Goal: Information Seeking & Learning: Find specific fact

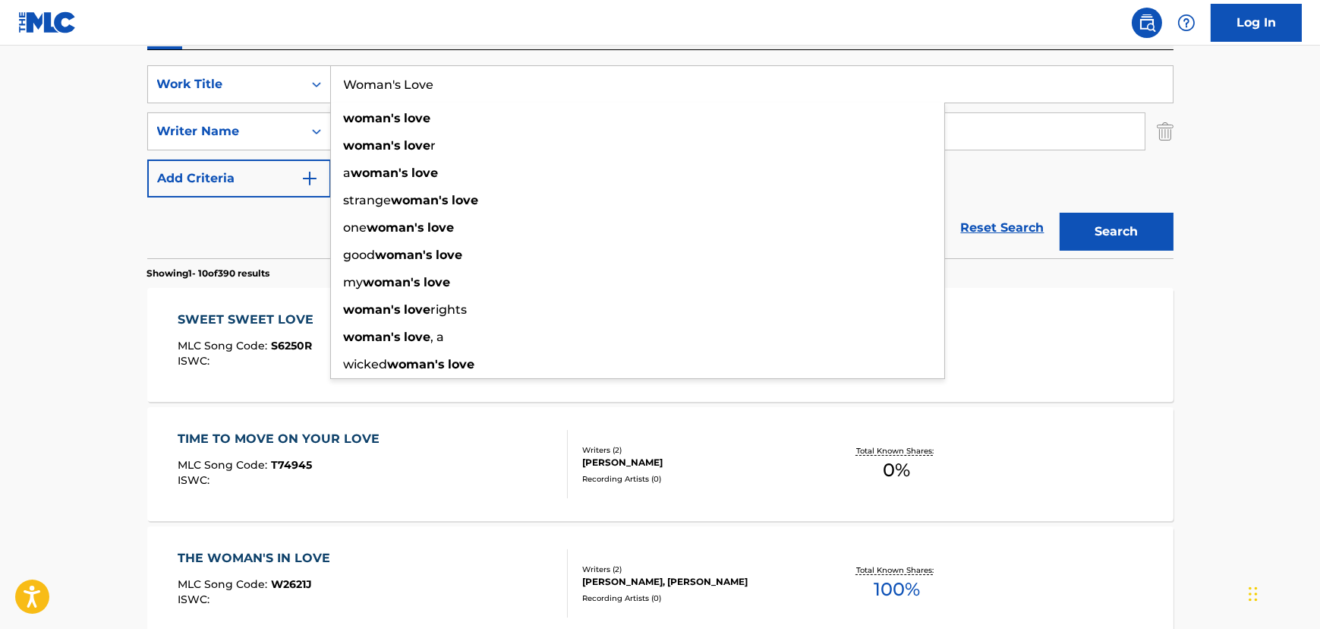
scroll to position [99, 0]
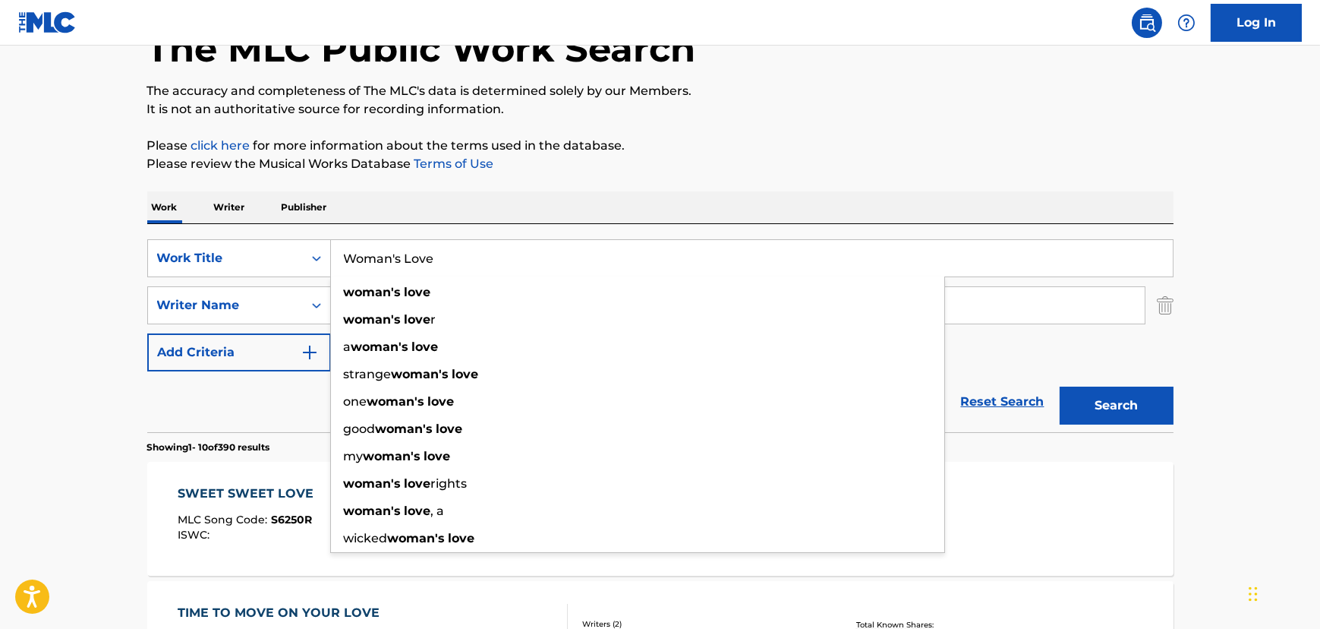
click at [375, 213] on div "Work Writer Publisher" at bounding box center [660, 207] width 1026 height 32
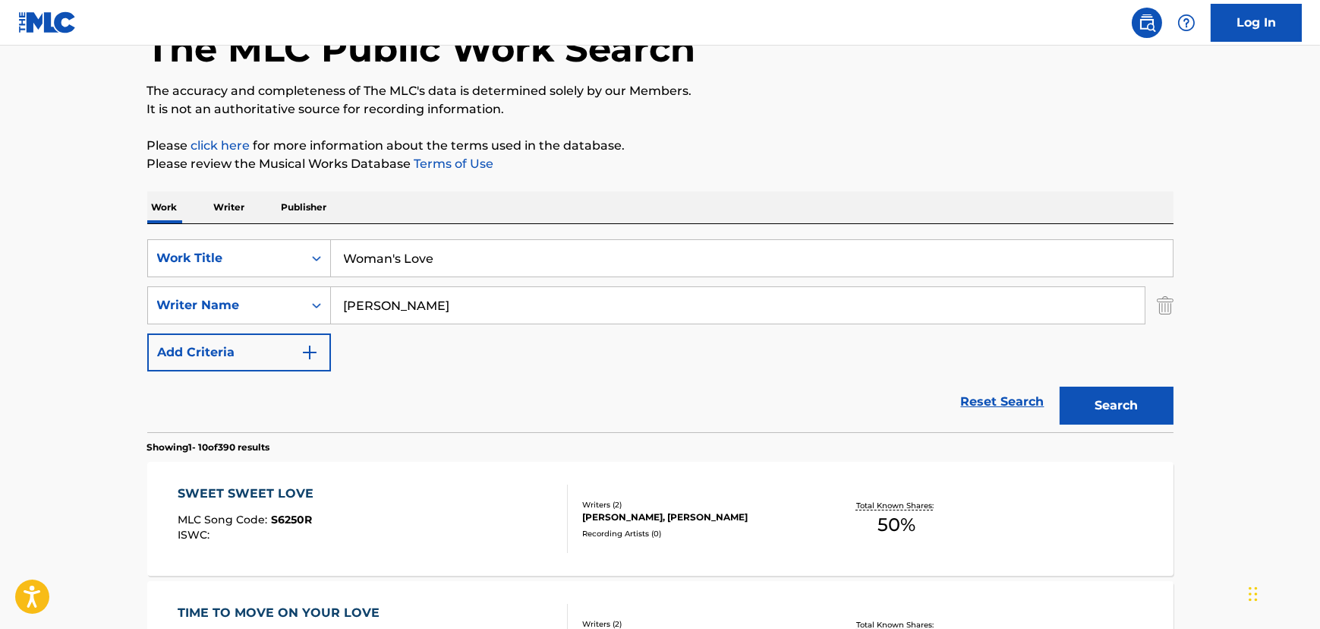
click at [395, 272] on input "Woman's Love" at bounding box center [752, 258] width 842 height 36
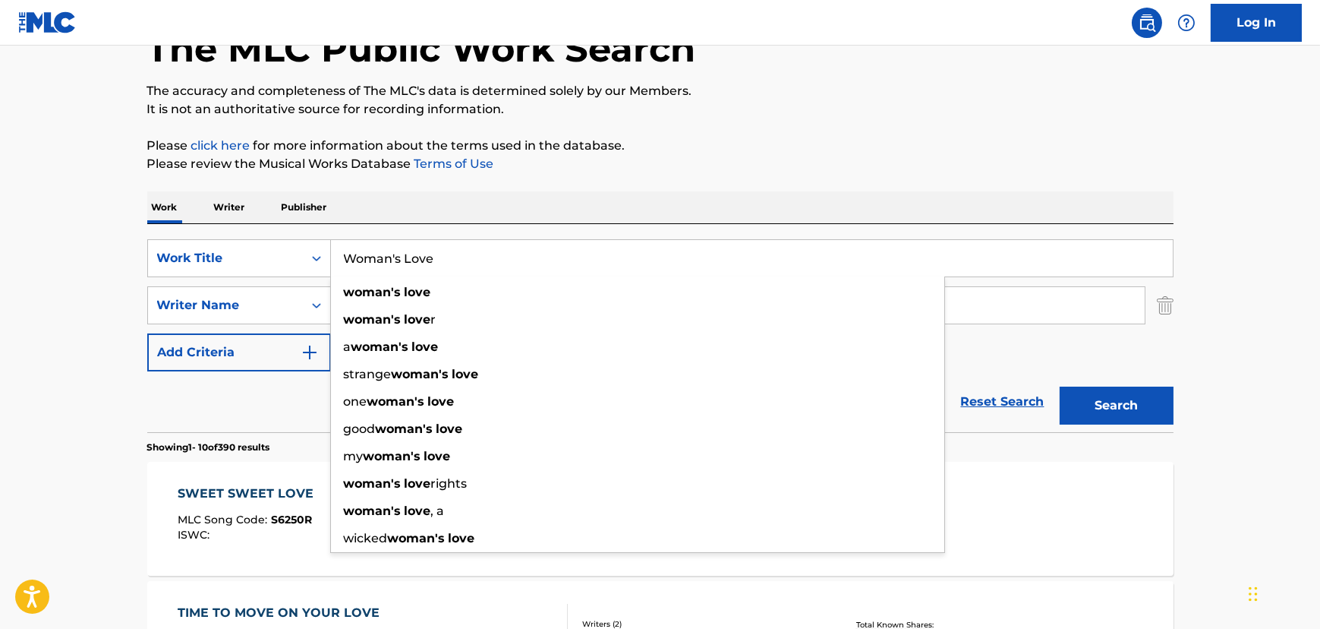
click at [395, 272] on input "Woman's Love" at bounding box center [752, 258] width 842 height 36
paste input "I Could Fall In"
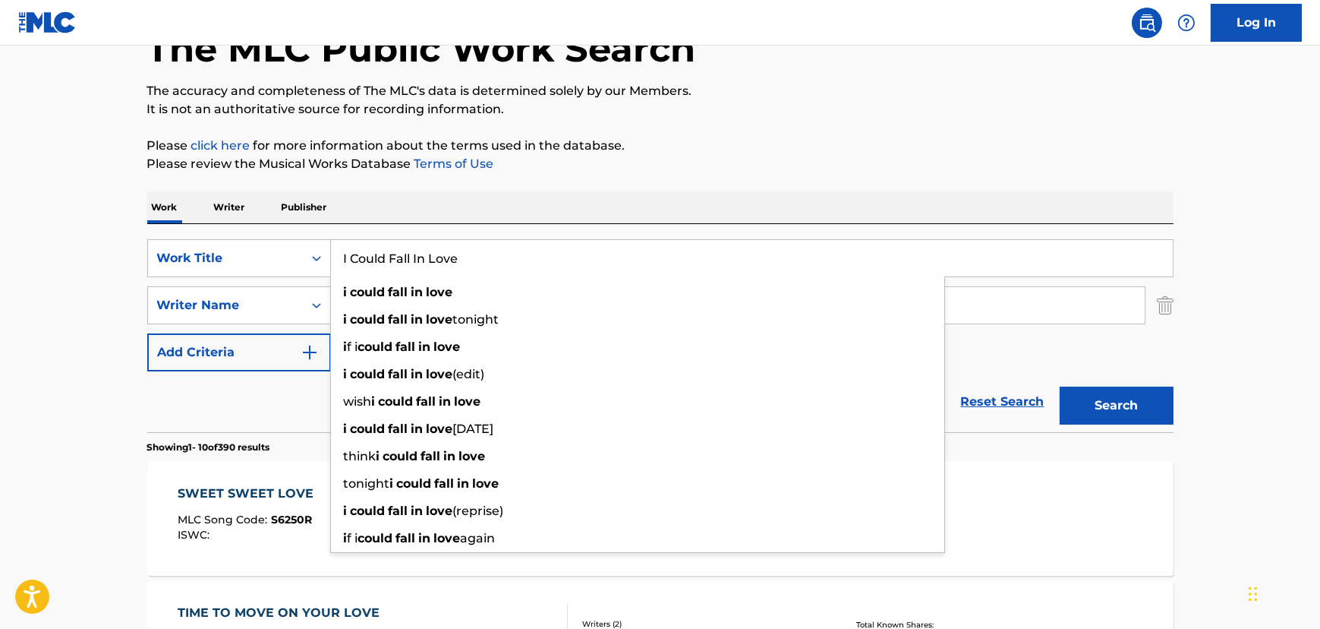
type input "I Could Fall In Love"
drag, startPoint x: 121, startPoint y: 325, endPoint x: 312, endPoint y: 313, distance: 190.9
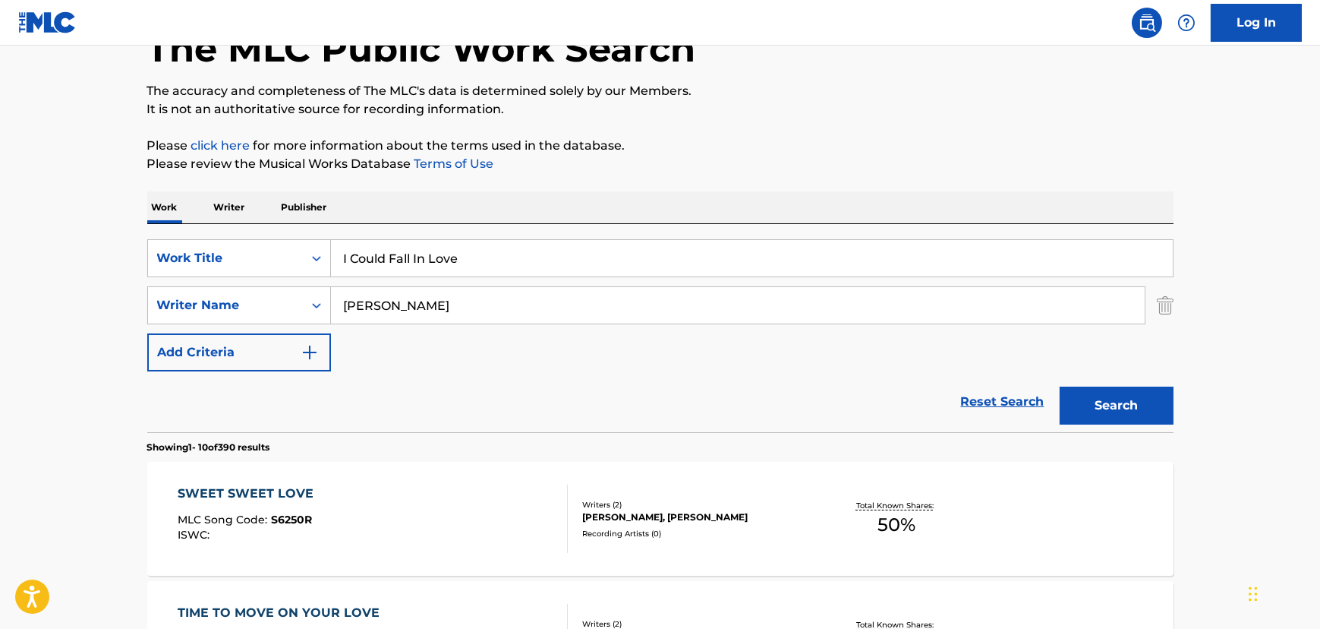
click at [395, 308] on input "[PERSON_NAME]" at bounding box center [738, 305] width 814 height 36
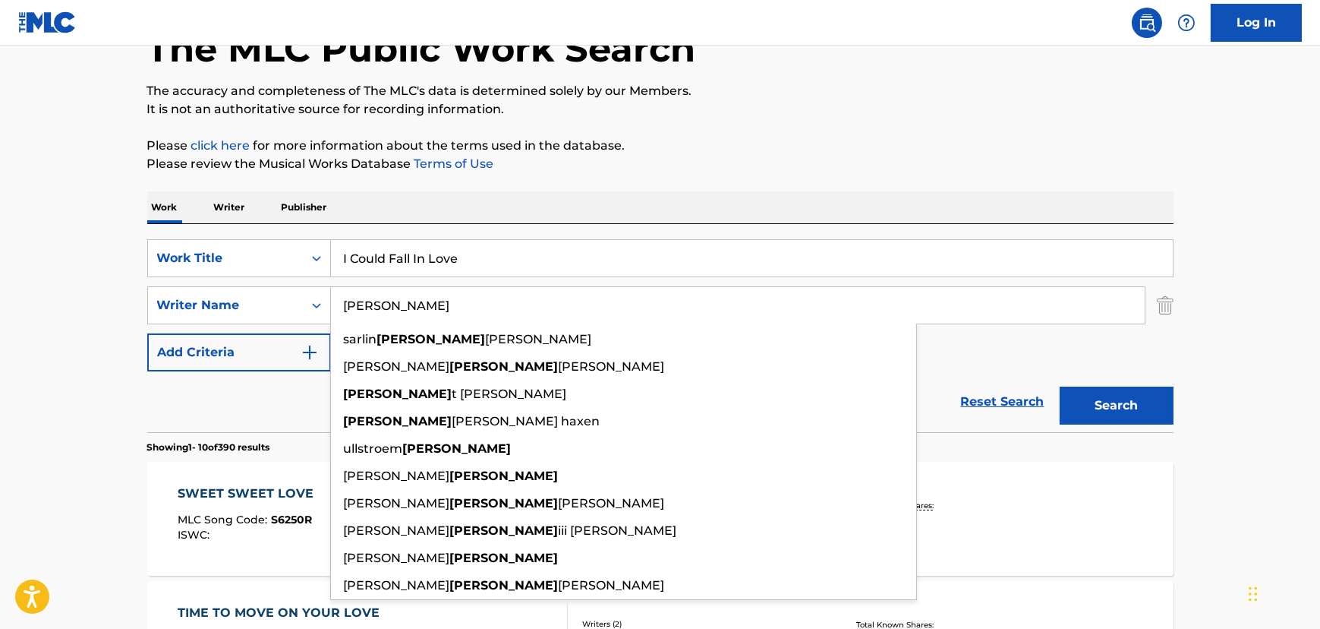
type input "[PERSON_NAME]"
click at [1060, 386] on button "Search" at bounding box center [1117, 405] width 114 height 38
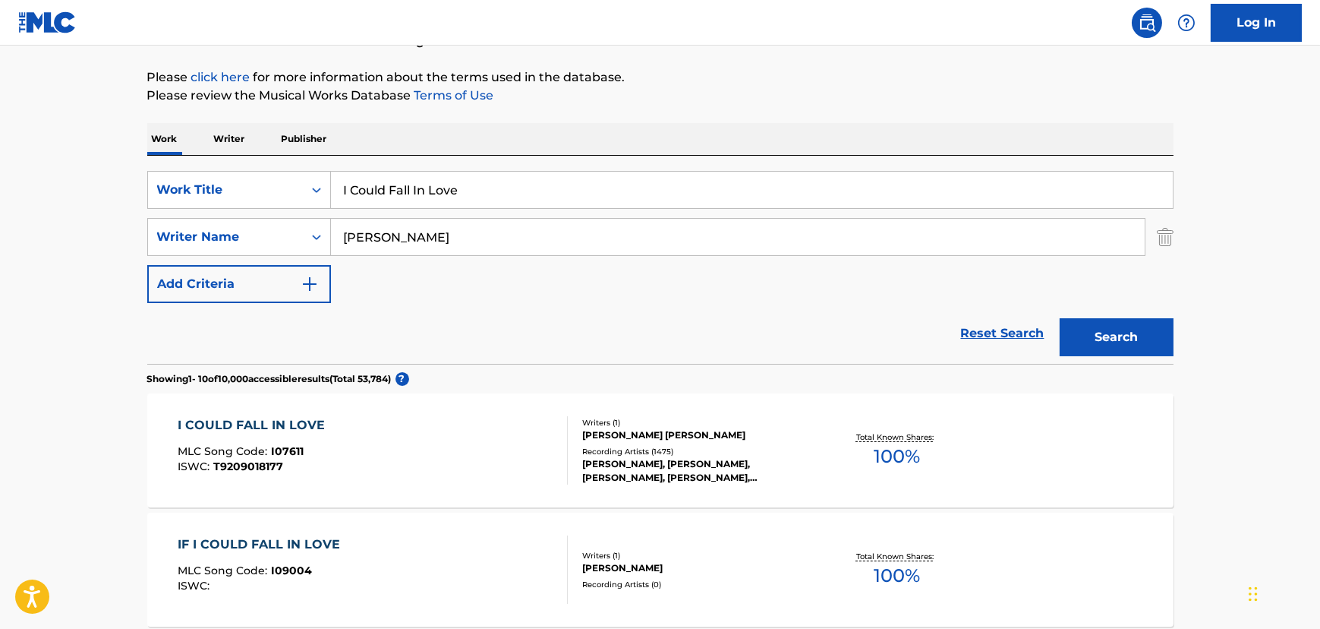
click at [414, 450] on div "I COULD FALL IN LOVE MLC Song Code : I07611 ISWC : T9209018177" at bounding box center [373, 450] width 390 height 68
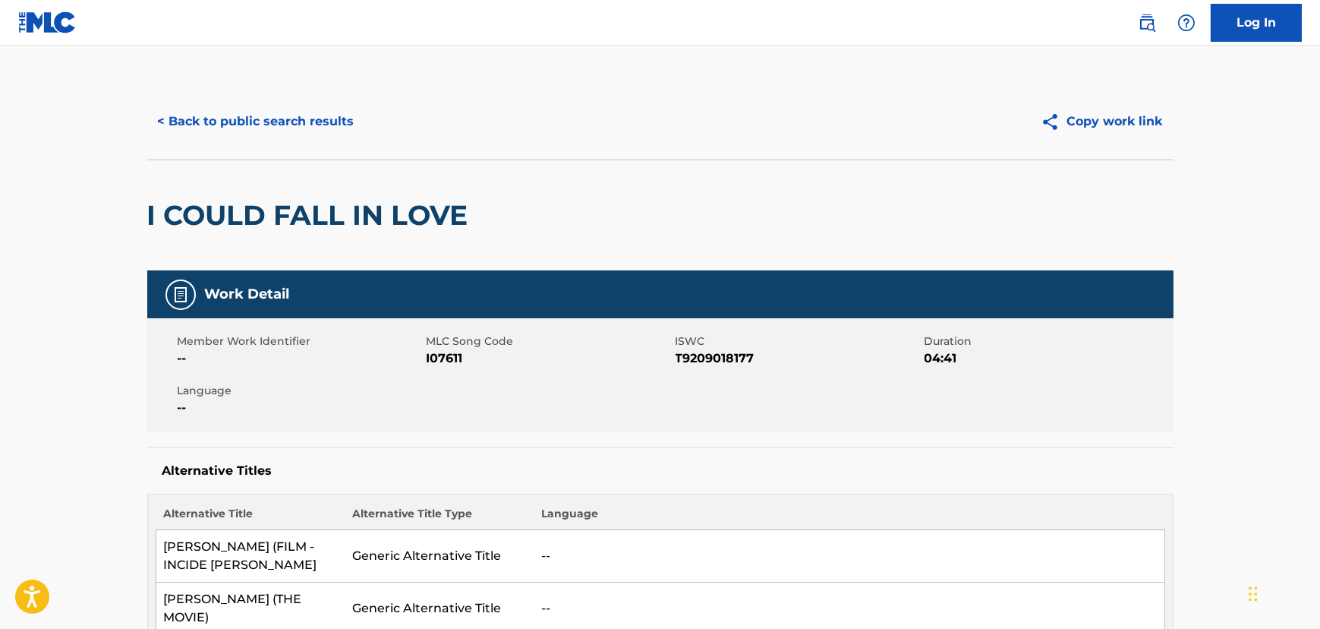
click at [288, 112] on button "< Back to public search results" at bounding box center [256, 121] width 218 height 38
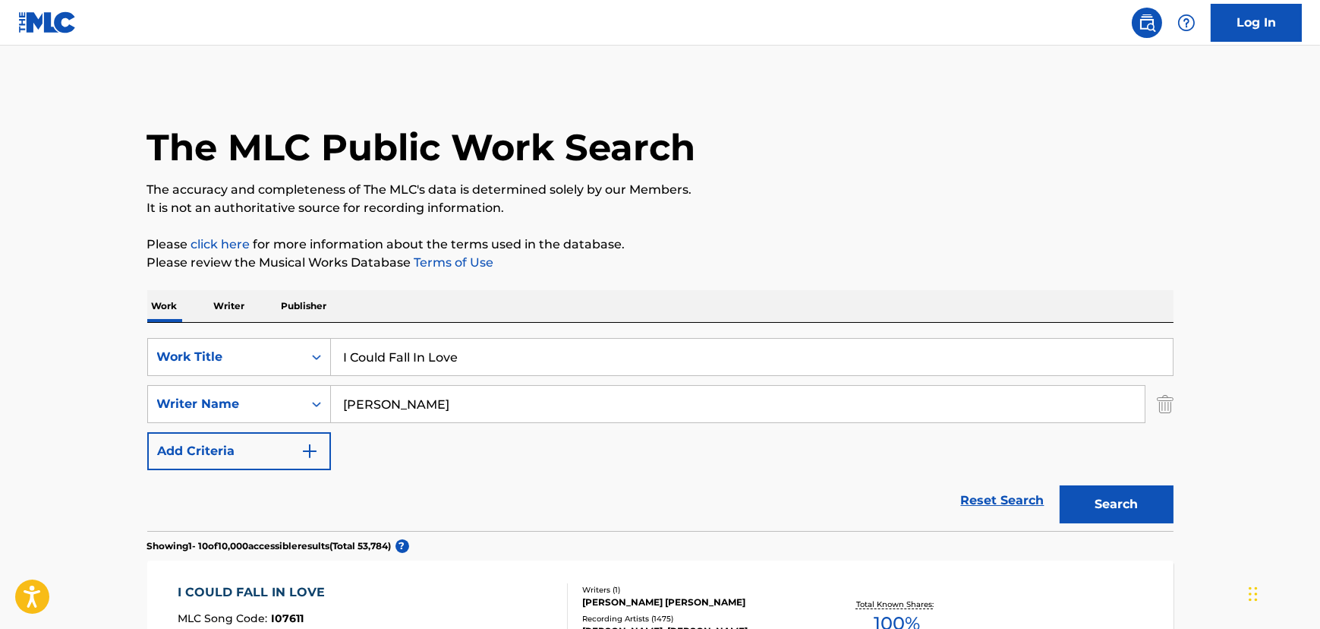
scroll to position [167, 0]
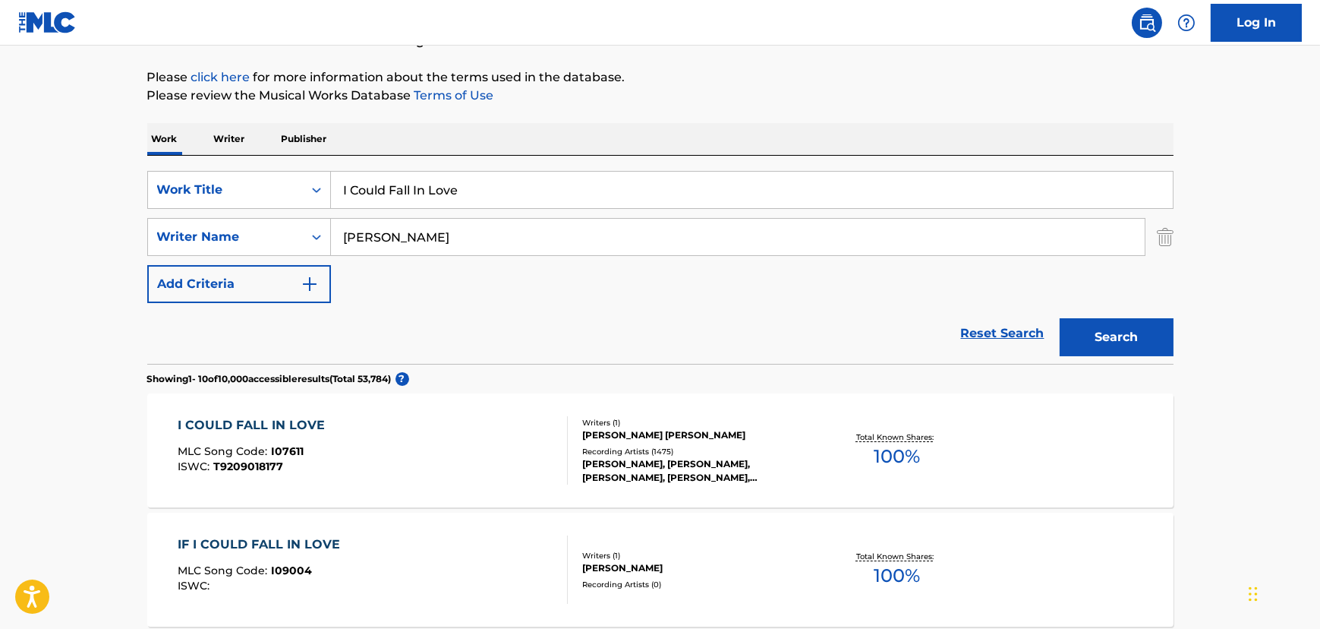
click at [386, 197] on input "I Could Fall In Love" at bounding box center [752, 190] width 842 height 36
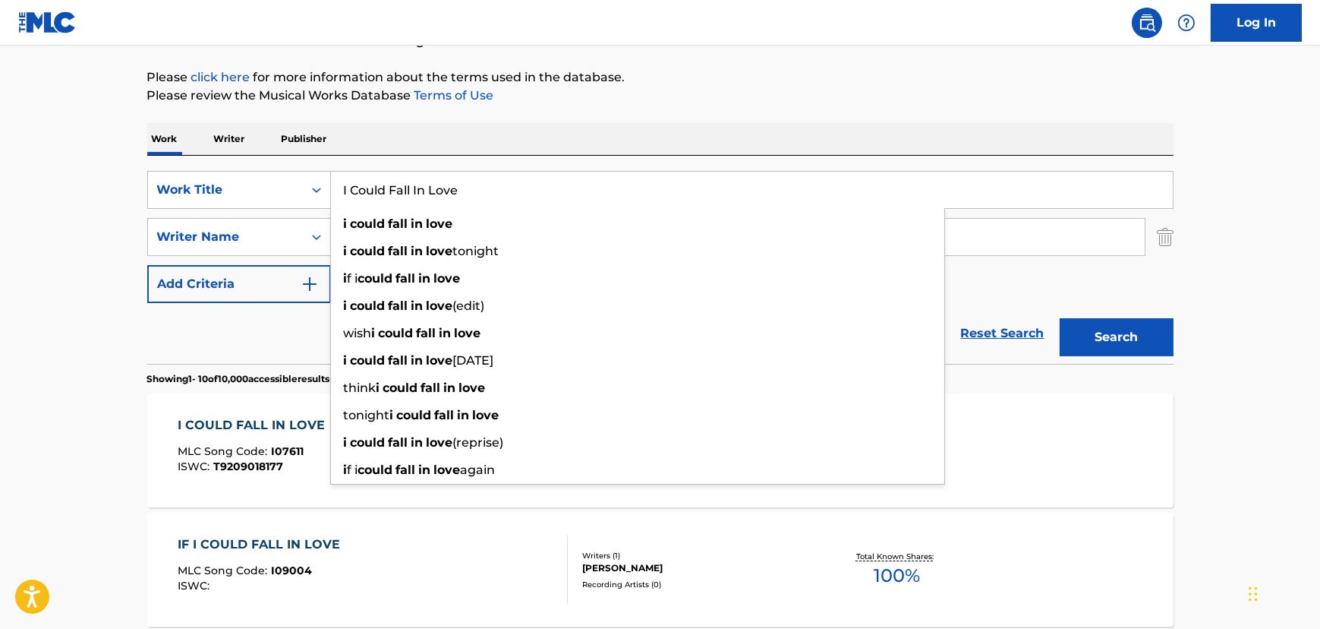
click at [386, 197] on input "I Could Fall In Love" at bounding box center [752, 190] width 842 height 36
paste input "Whispering Willow"
type input "Whispering Willow"
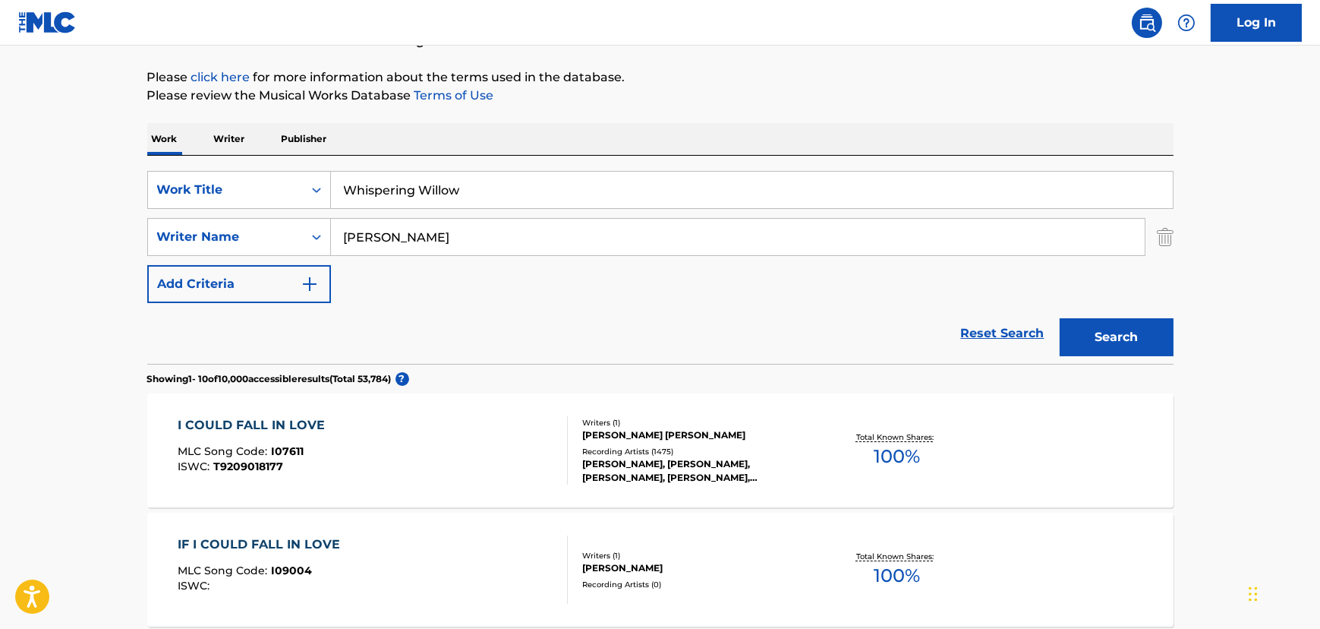
click at [358, 237] on input "[PERSON_NAME]" at bounding box center [738, 237] width 814 height 36
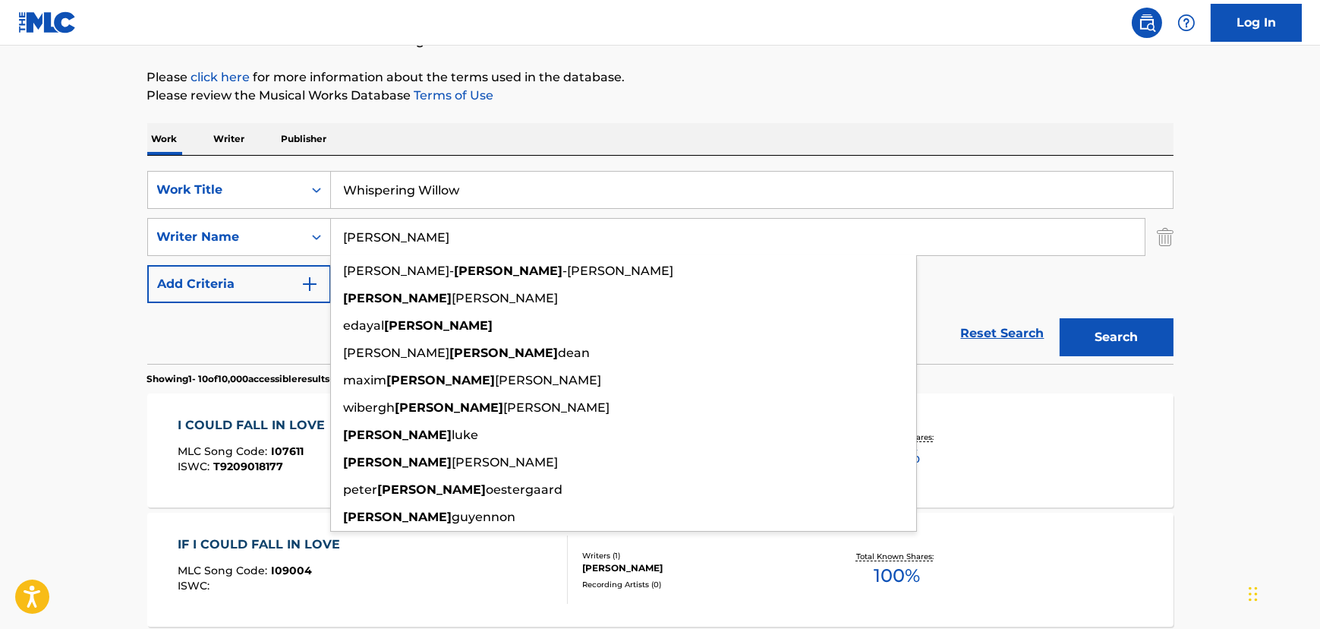
click at [358, 237] on input "[PERSON_NAME]" at bounding box center [738, 237] width 814 height 36
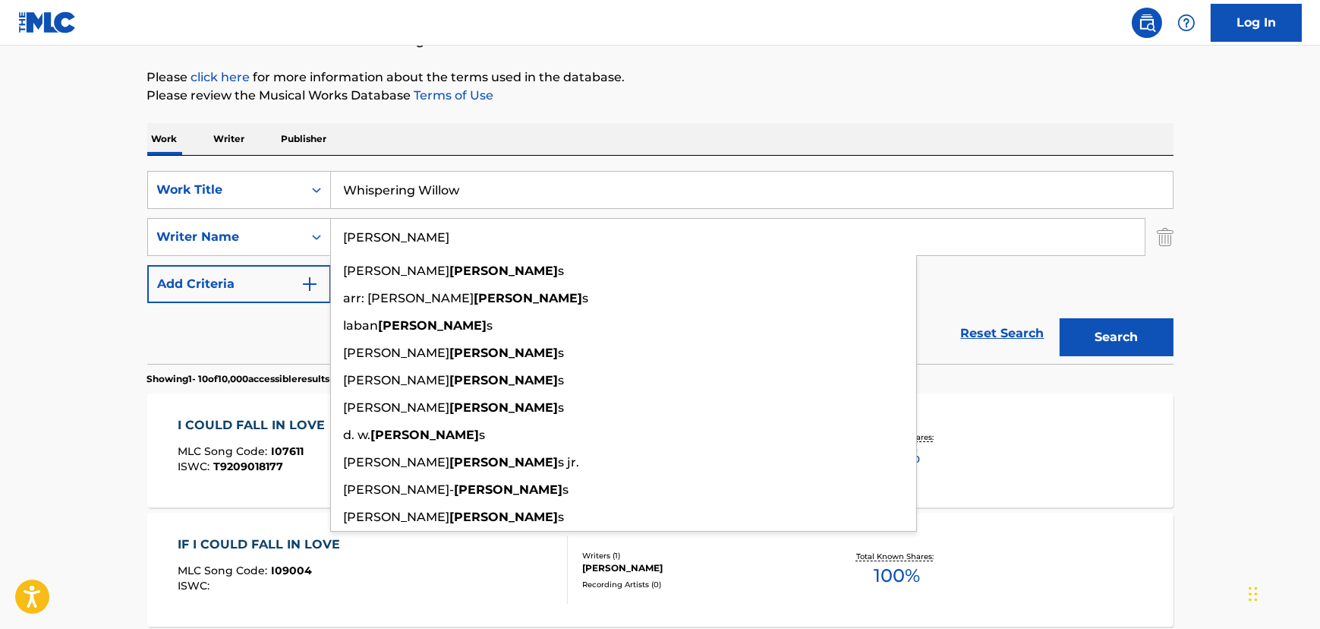
type input "[PERSON_NAME]"
click at [1060, 318] on button "Search" at bounding box center [1117, 337] width 114 height 38
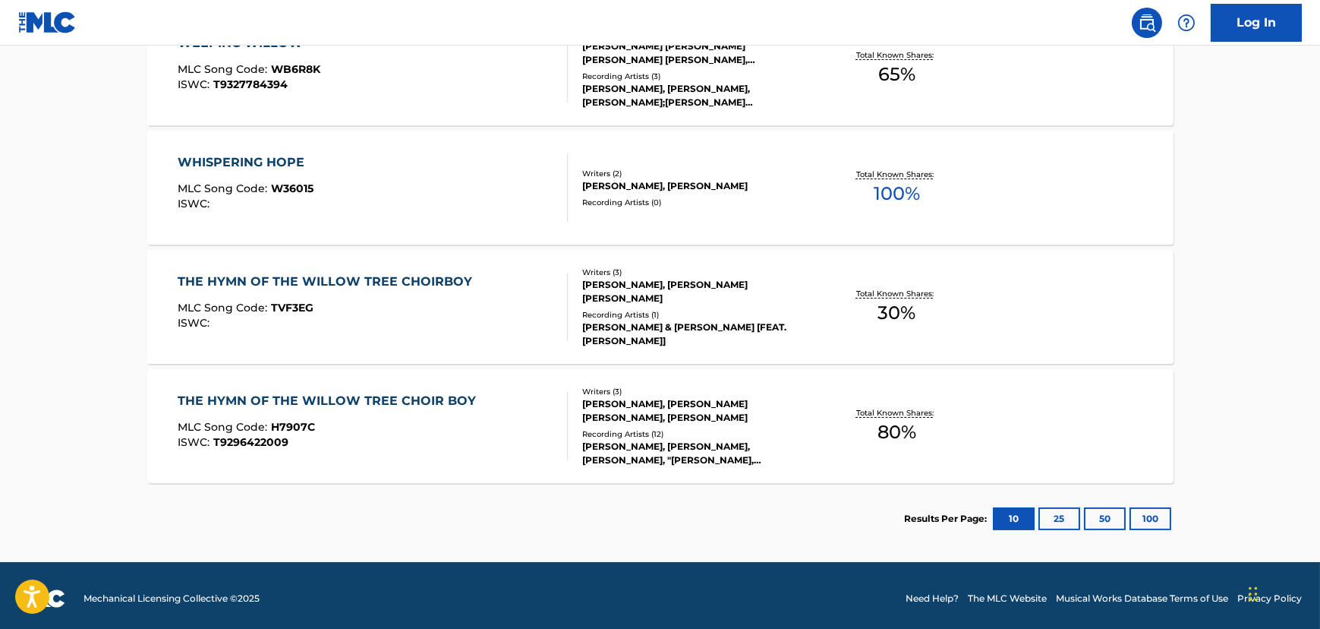
scroll to position [673, 0]
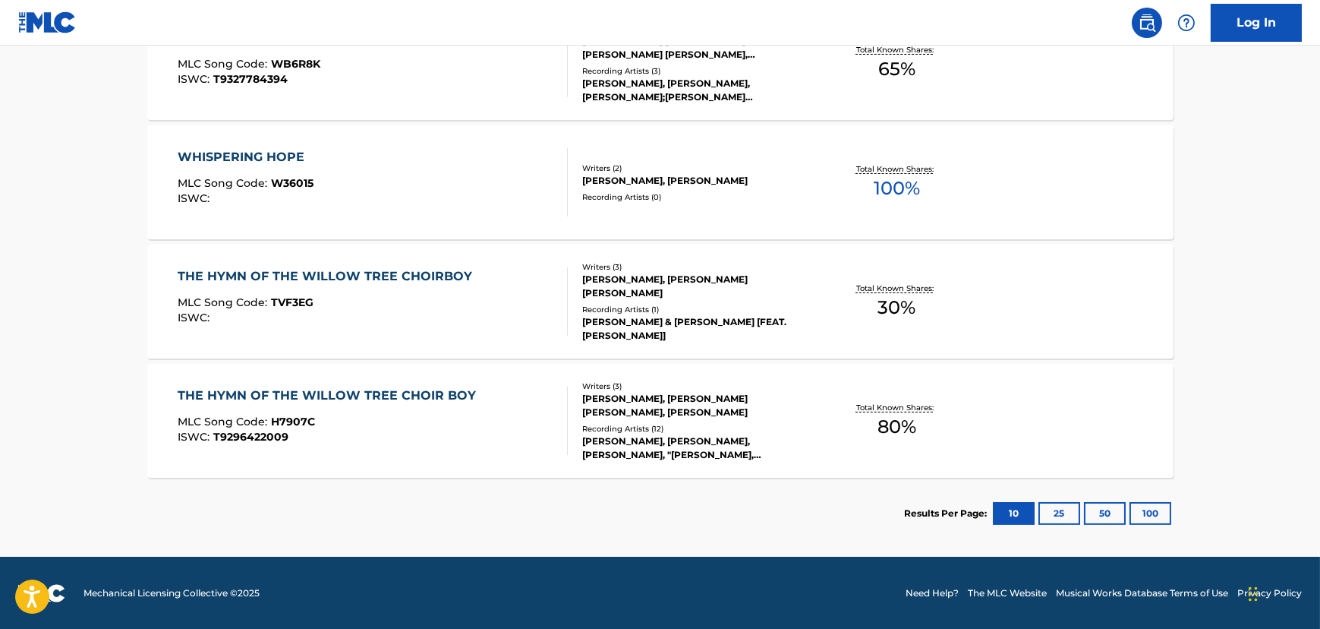
click at [1070, 513] on button "25" at bounding box center [1059, 513] width 42 height 23
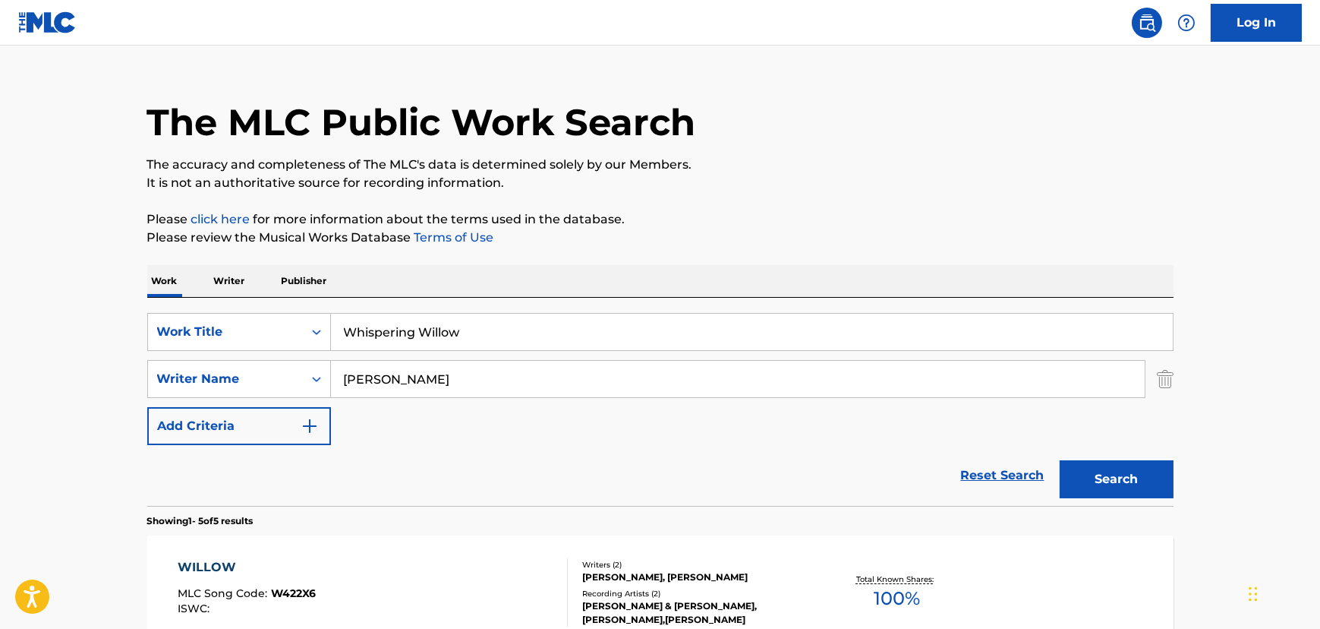
scroll to position [0, 0]
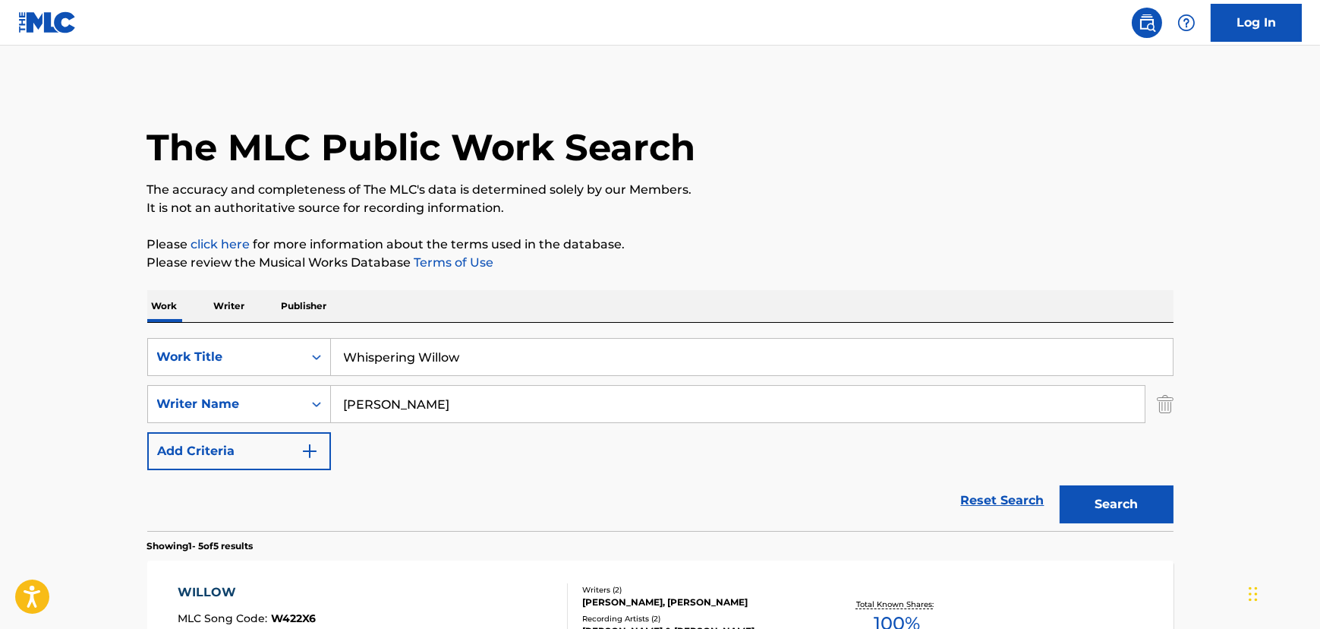
click at [463, 362] on input "Whispering Willow" at bounding box center [752, 357] width 842 height 36
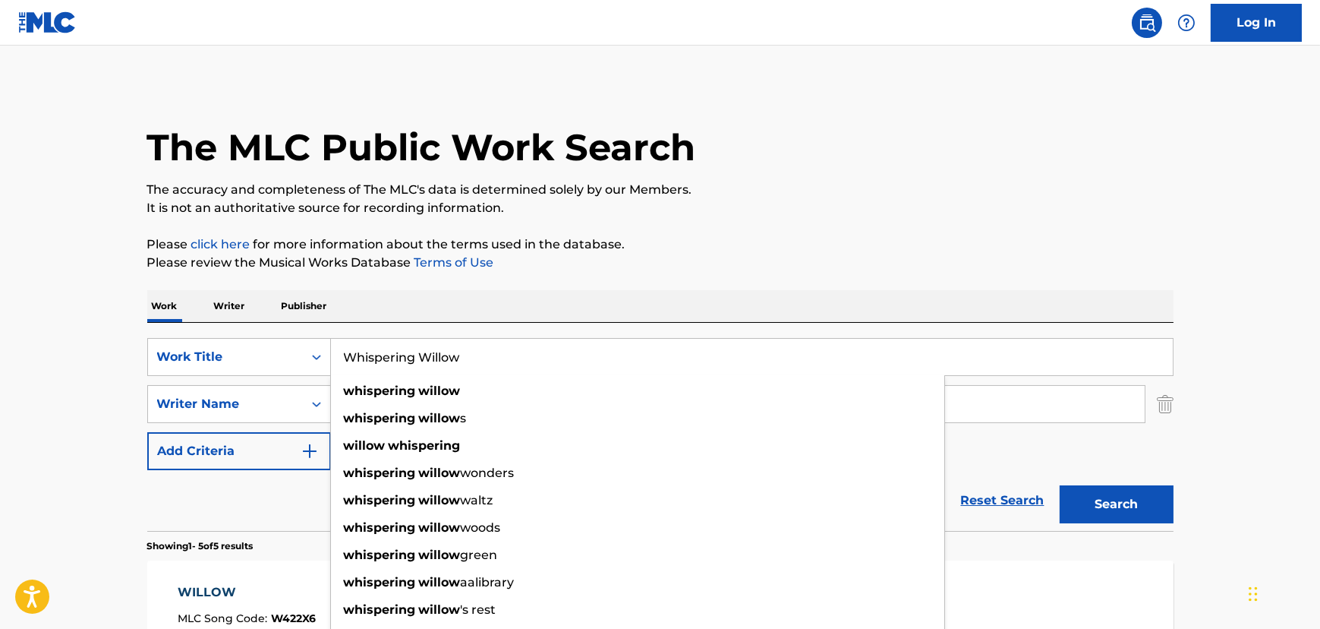
click at [463, 362] on input "Whispering Willow" at bounding box center [752, 357] width 842 height 36
paste input "Let Me Remember (Things I Can't Forget)"
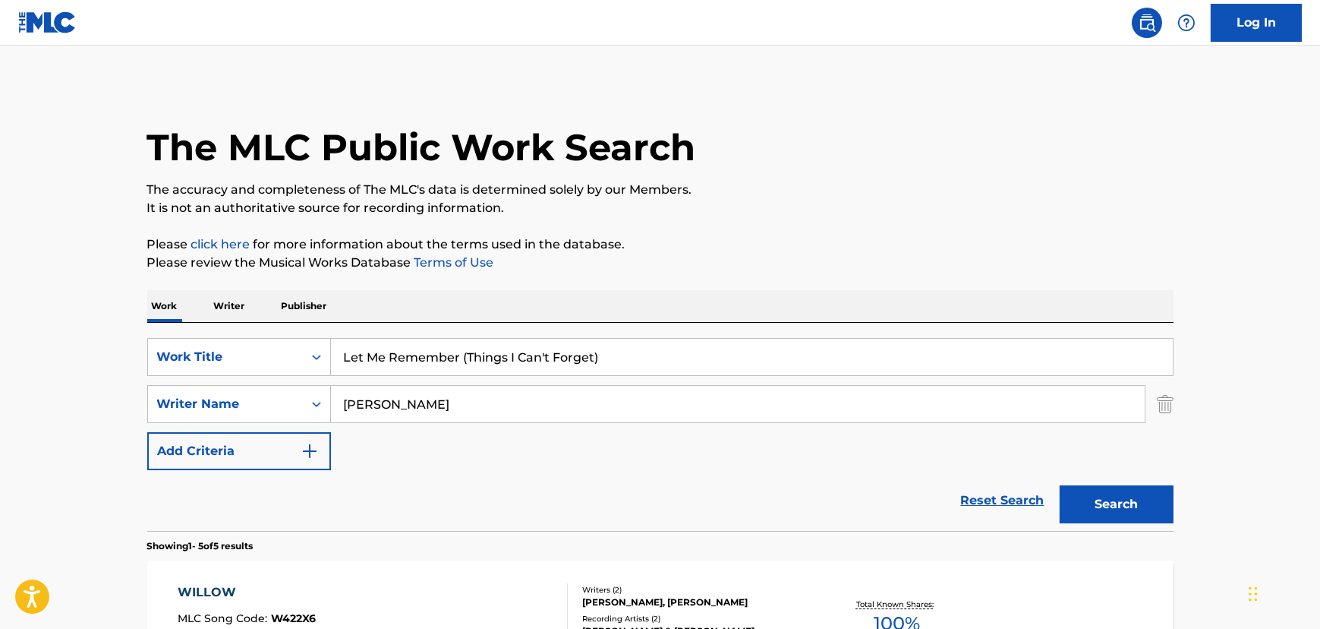
click at [1153, 502] on button "Search" at bounding box center [1117, 504] width 114 height 38
drag, startPoint x: 464, startPoint y: 361, endPoint x: 658, endPoint y: 360, distance: 194.3
click at [658, 360] on input "Let Me Remember (Things I Can't Forget)" at bounding box center [752, 357] width 842 height 36
click at [459, 358] on input "let me remember this" at bounding box center [752, 357] width 842 height 36
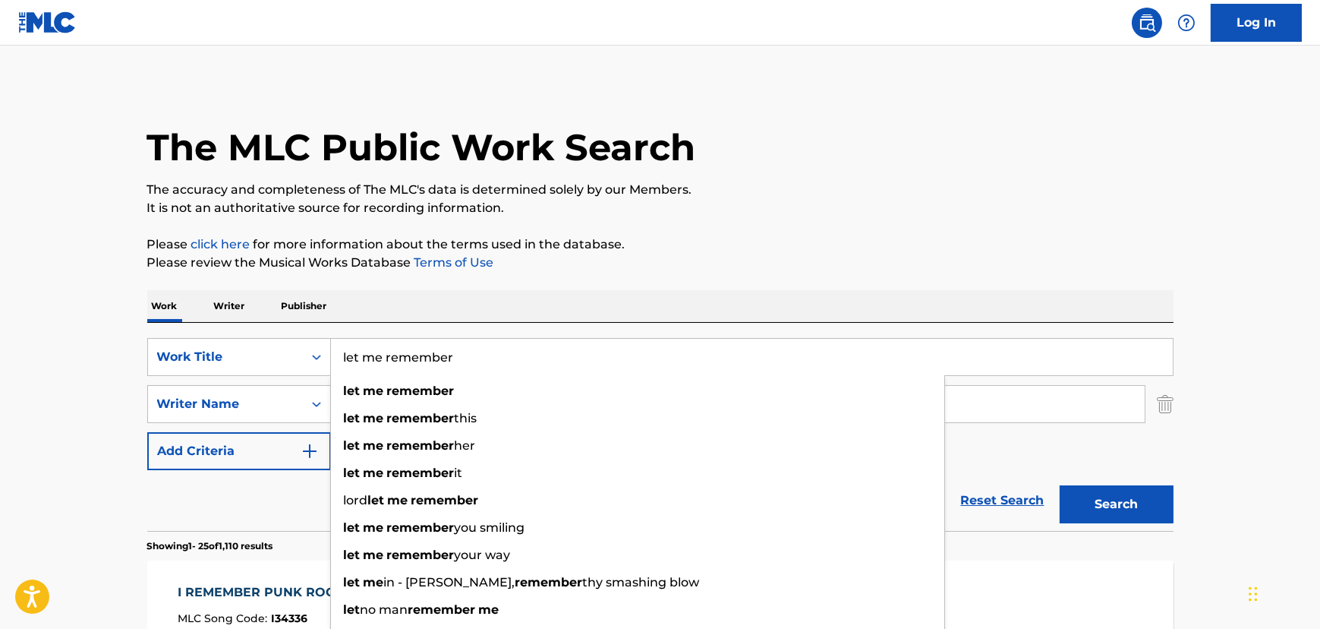
click at [1119, 520] on button "Search" at bounding box center [1117, 504] width 114 height 38
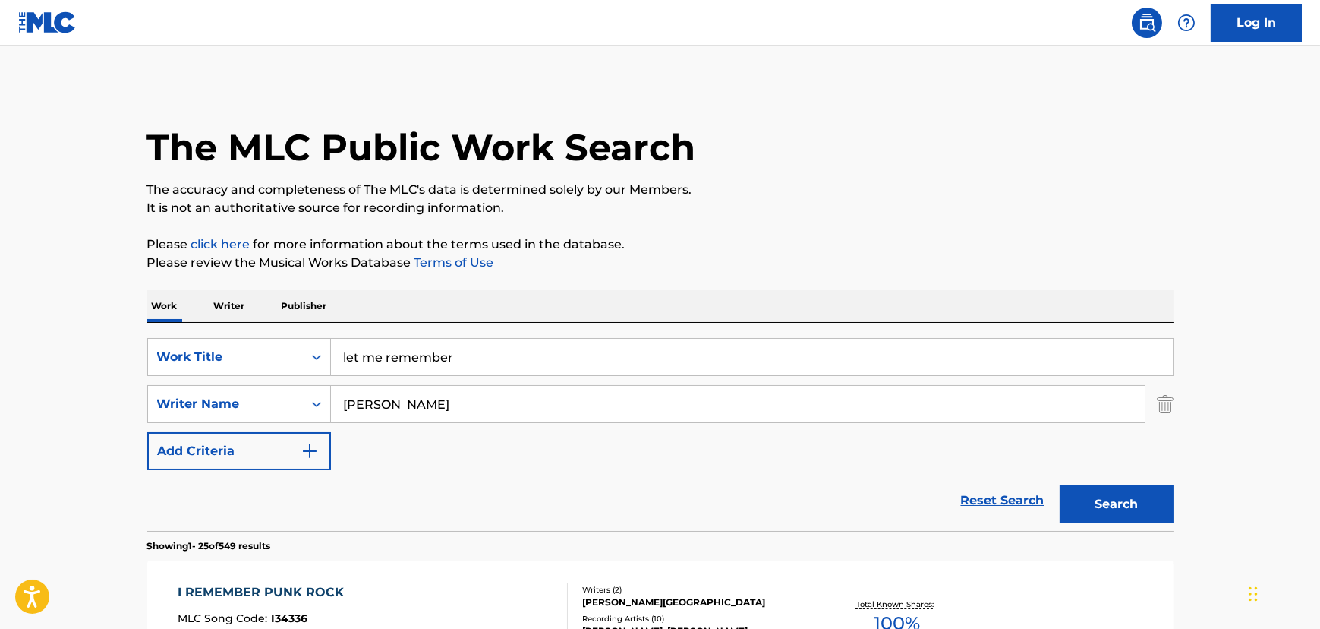
scroll to position [68, 0]
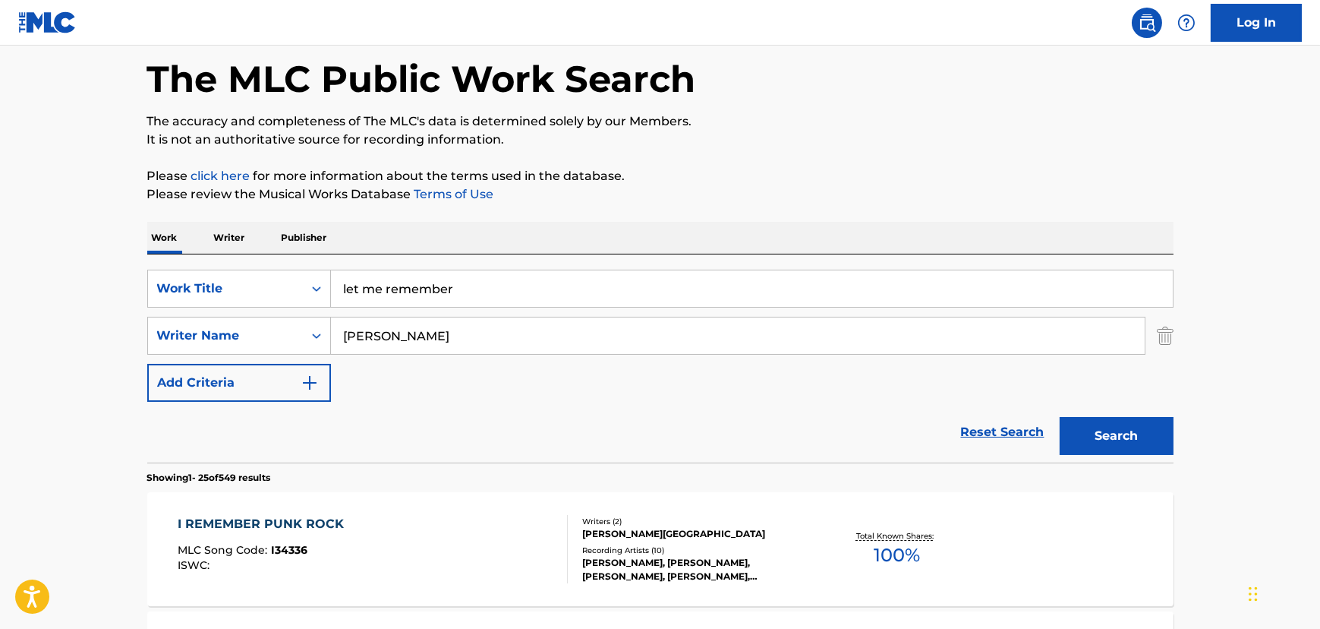
click at [361, 287] on input "let me remember" at bounding box center [752, 288] width 842 height 36
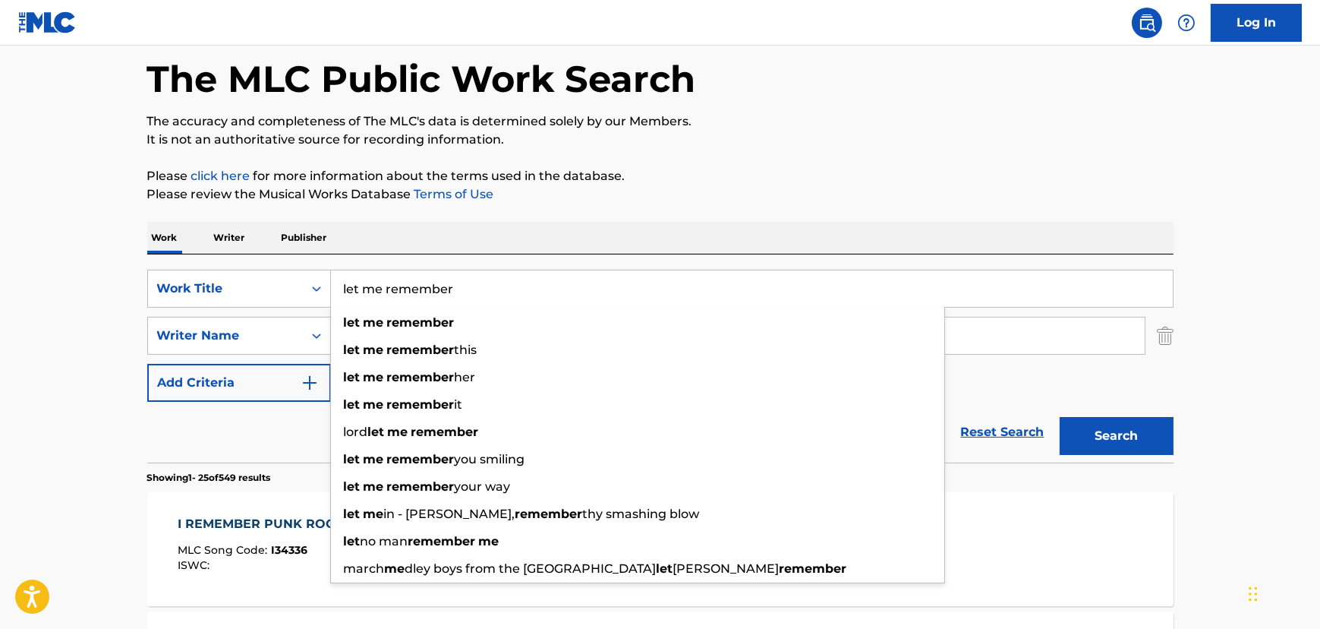
click at [361, 287] on input "let me remember" at bounding box center [752, 288] width 842 height 36
paste input "Heartbreaking Baby"
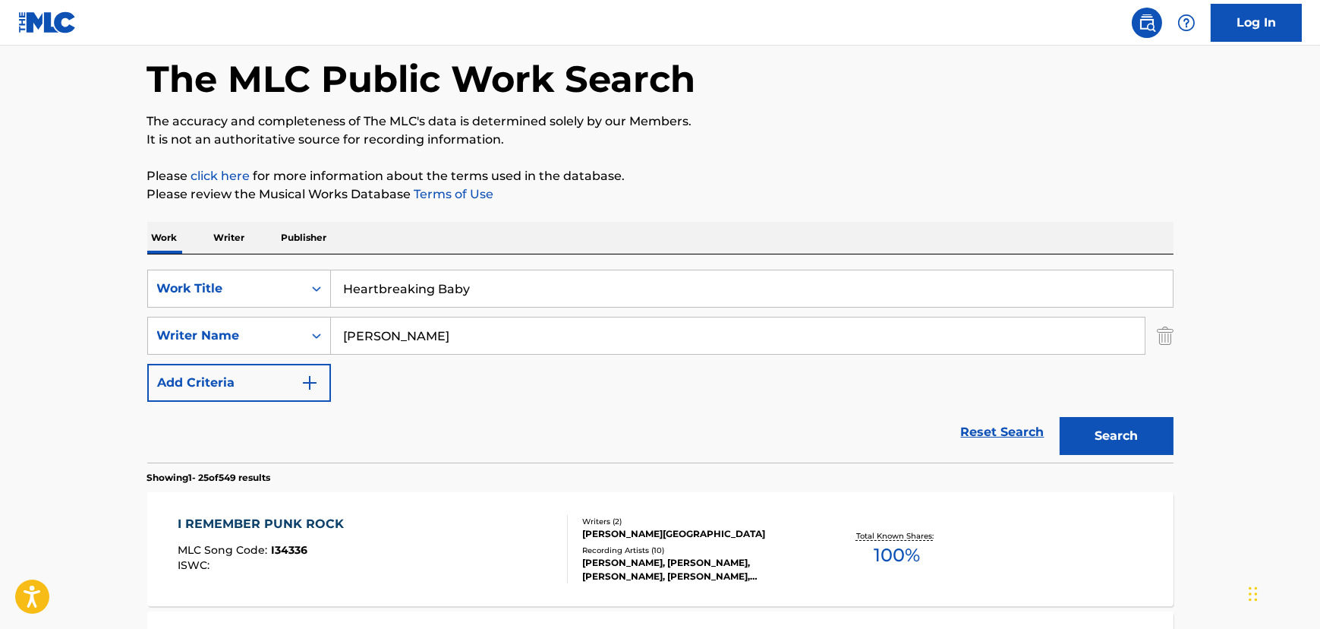
click at [1072, 440] on button "Search" at bounding box center [1117, 436] width 114 height 38
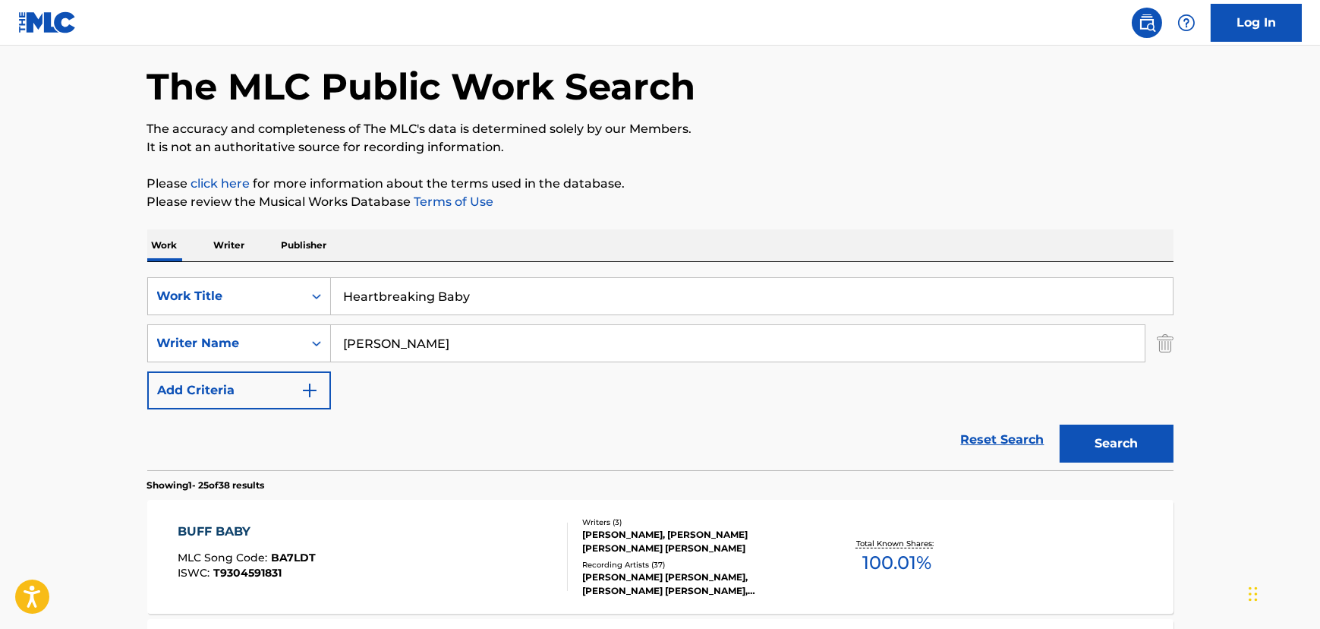
scroll to position [137, 0]
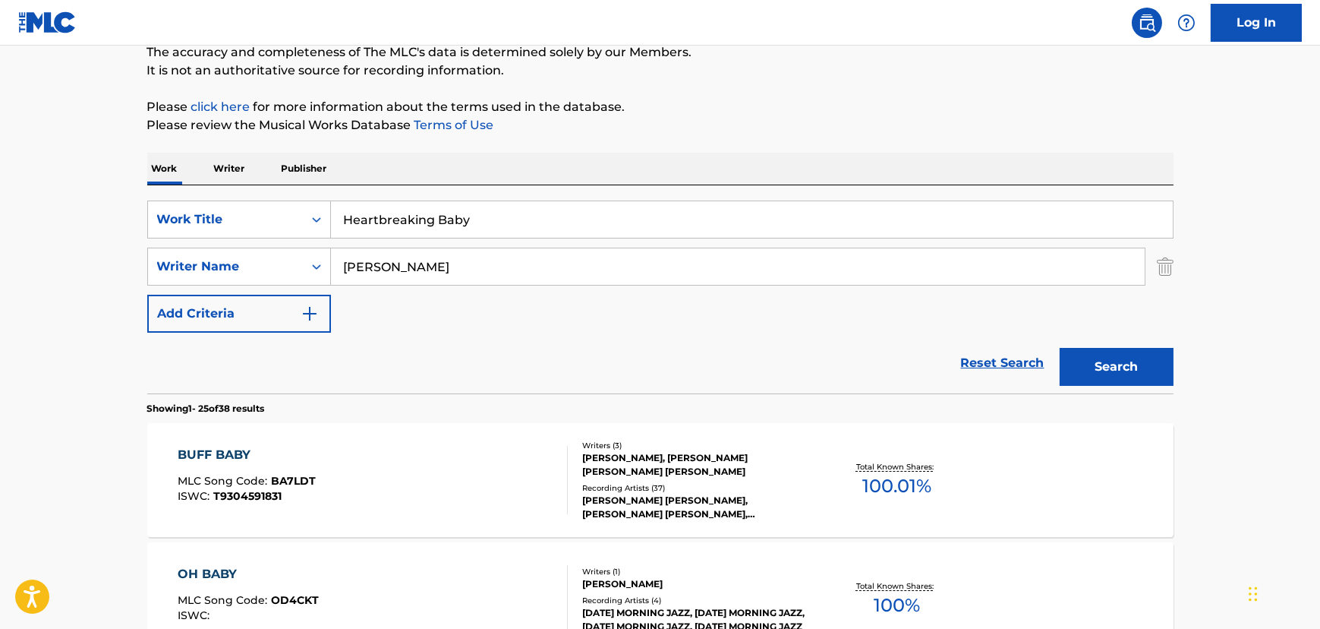
click at [377, 220] on input "Heartbreaking Baby" at bounding box center [752, 219] width 842 height 36
click at [1060, 348] on button "Search" at bounding box center [1117, 367] width 114 height 38
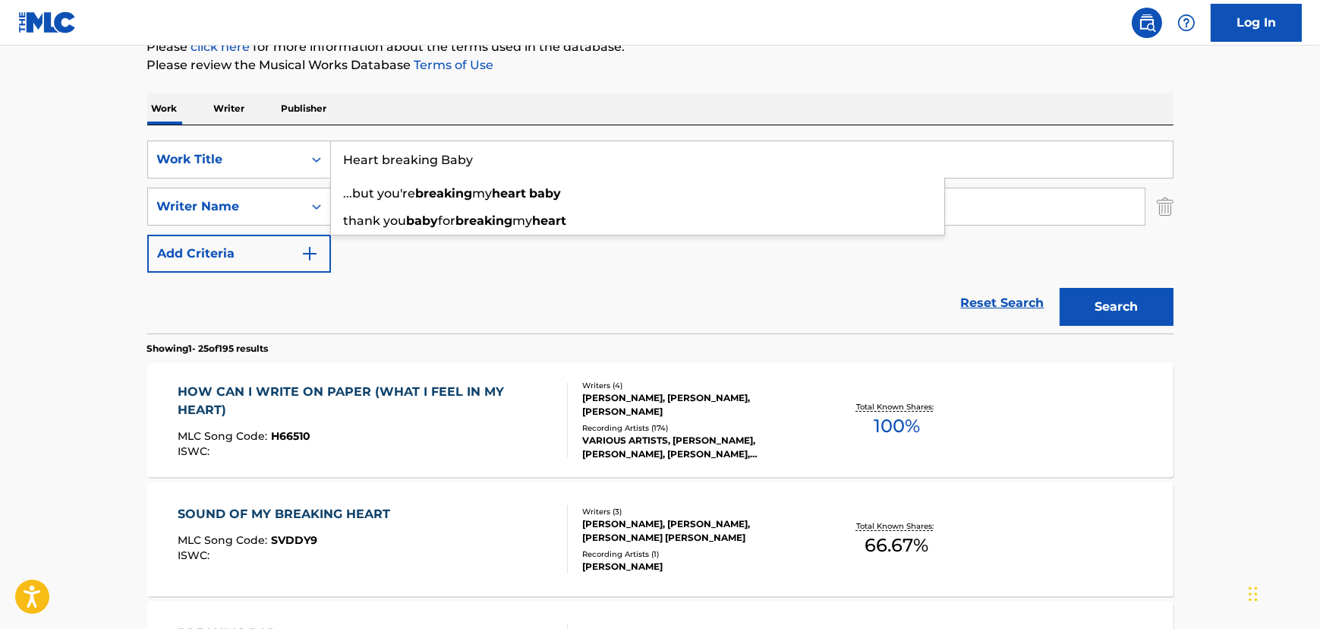
scroll to position [0, 0]
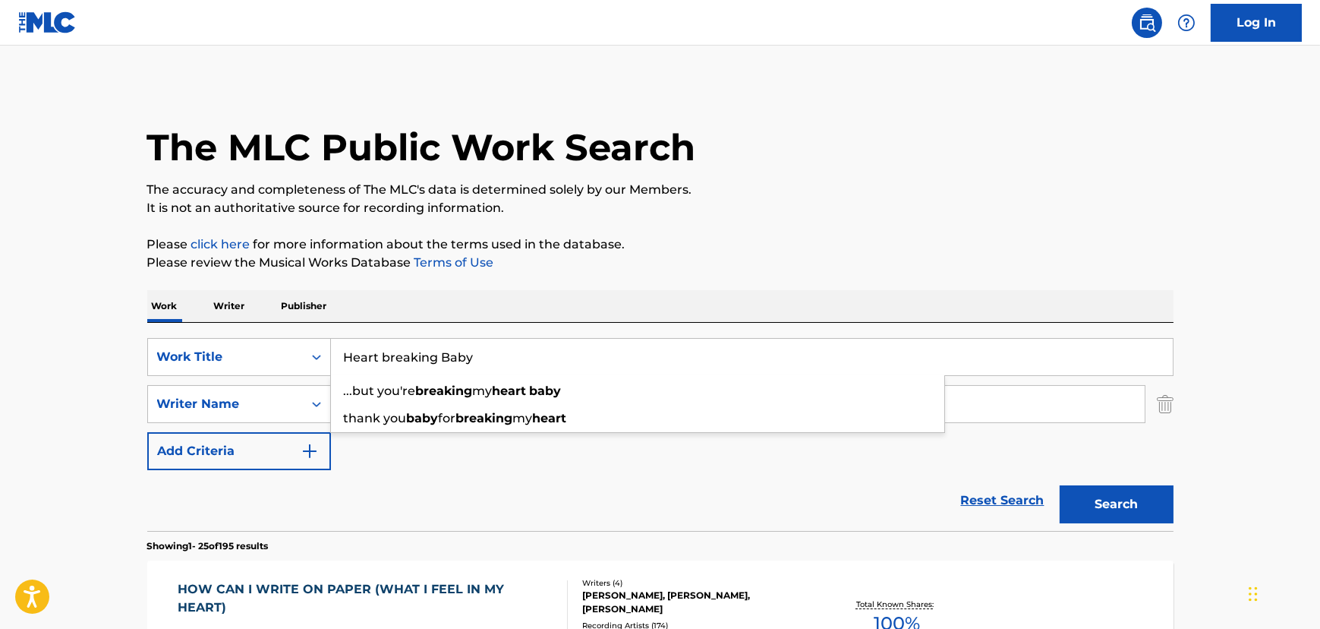
click at [409, 362] on input "Heart breaking Baby" at bounding box center [752, 357] width 842 height 36
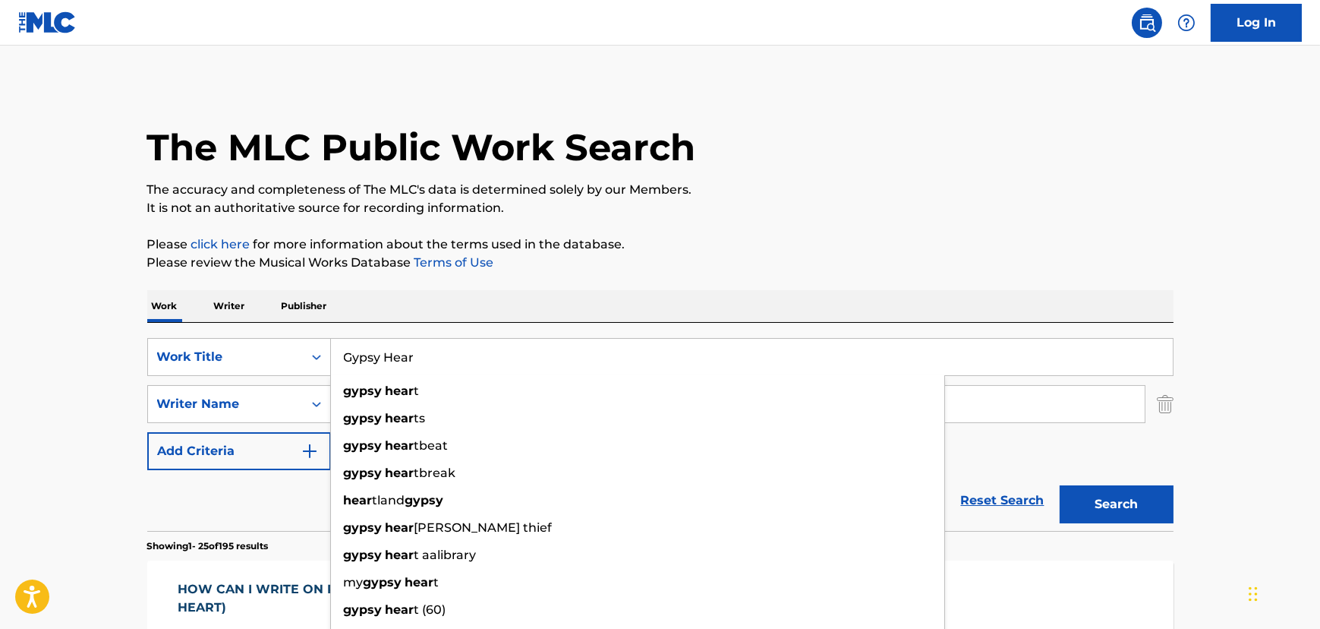
click at [1060, 485] on button "Search" at bounding box center [1117, 504] width 114 height 38
type input "Gypsy Heart"
click at [1060, 485] on button "Search" at bounding box center [1117, 504] width 114 height 38
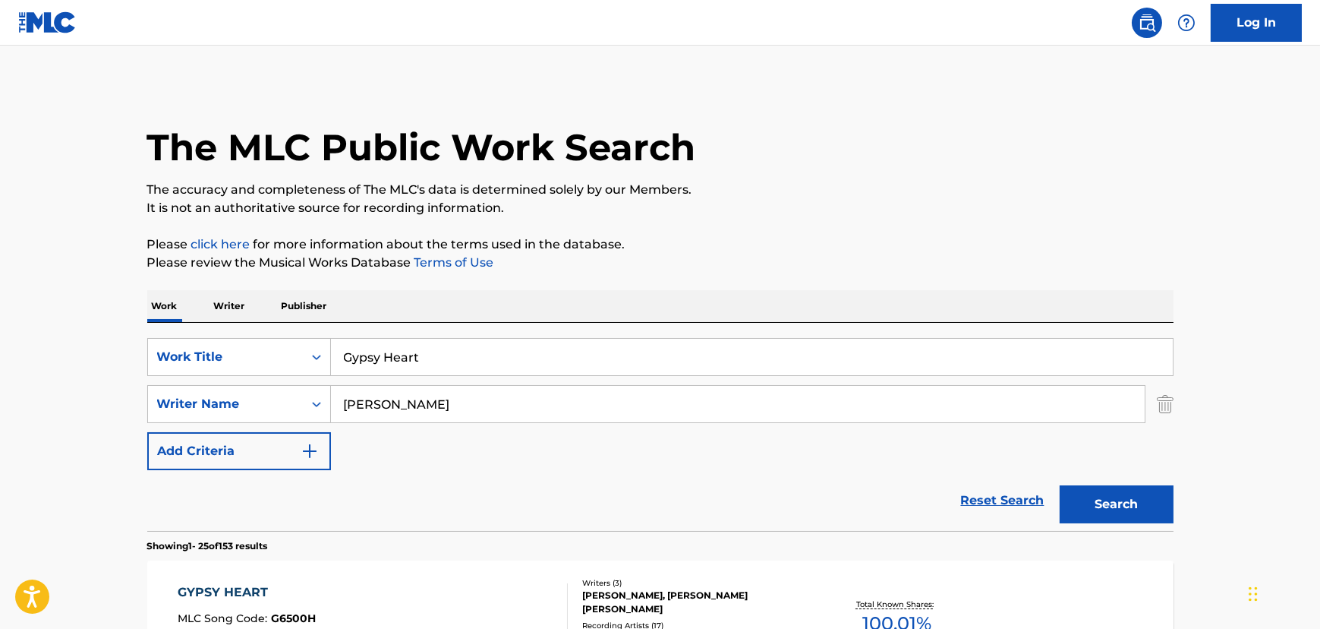
click at [1141, 499] on button "Search" at bounding box center [1117, 504] width 114 height 38
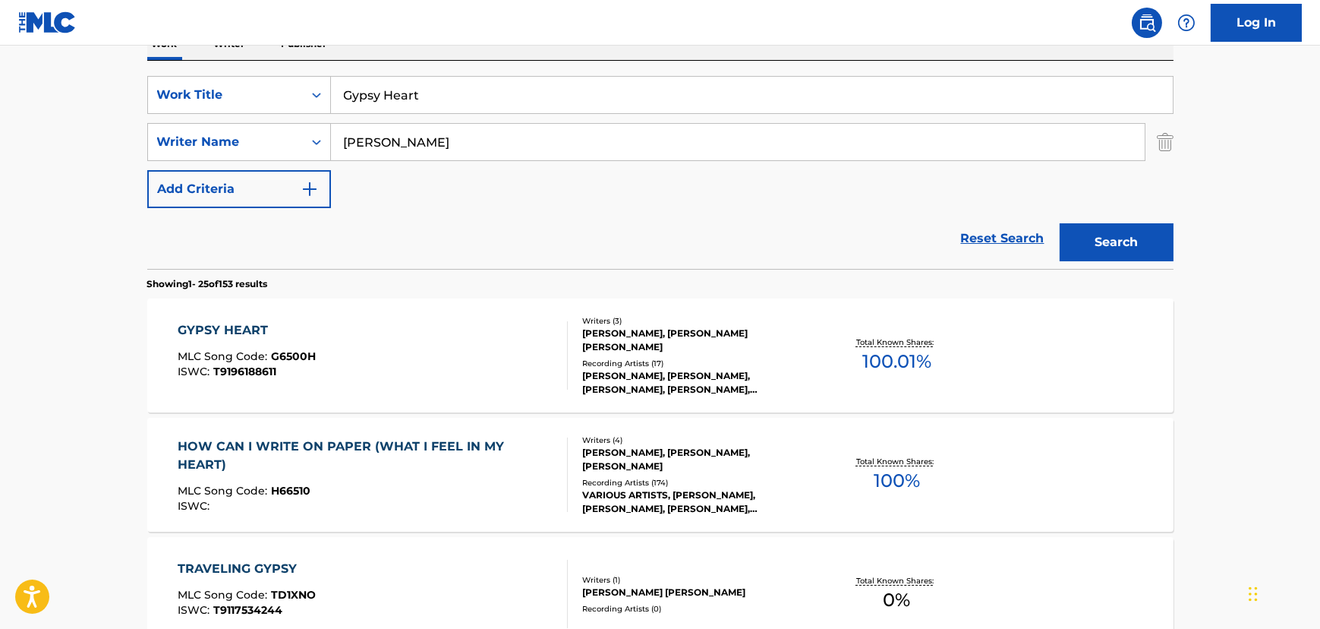
scroll to position [286, 0]
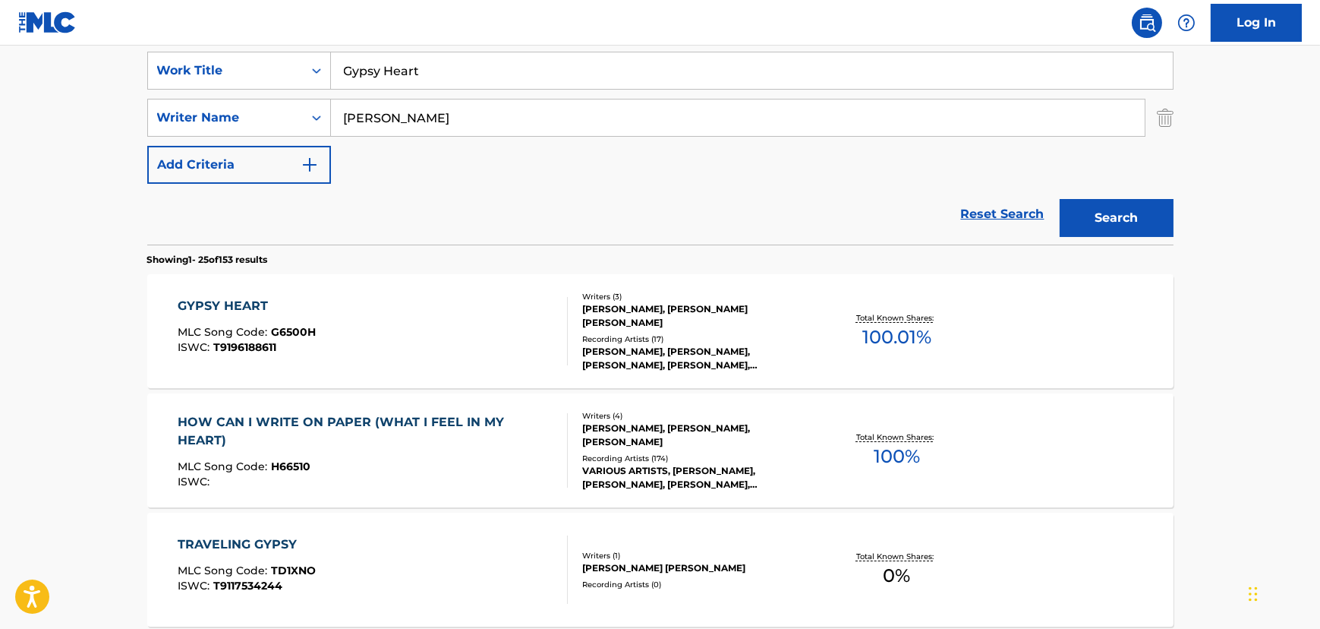
click at [444, 330] on div "GYPSY HEART MLC Song Code : G6500H ISWC : T9196188611" at bounding box center [373, 331] width 390 height 68
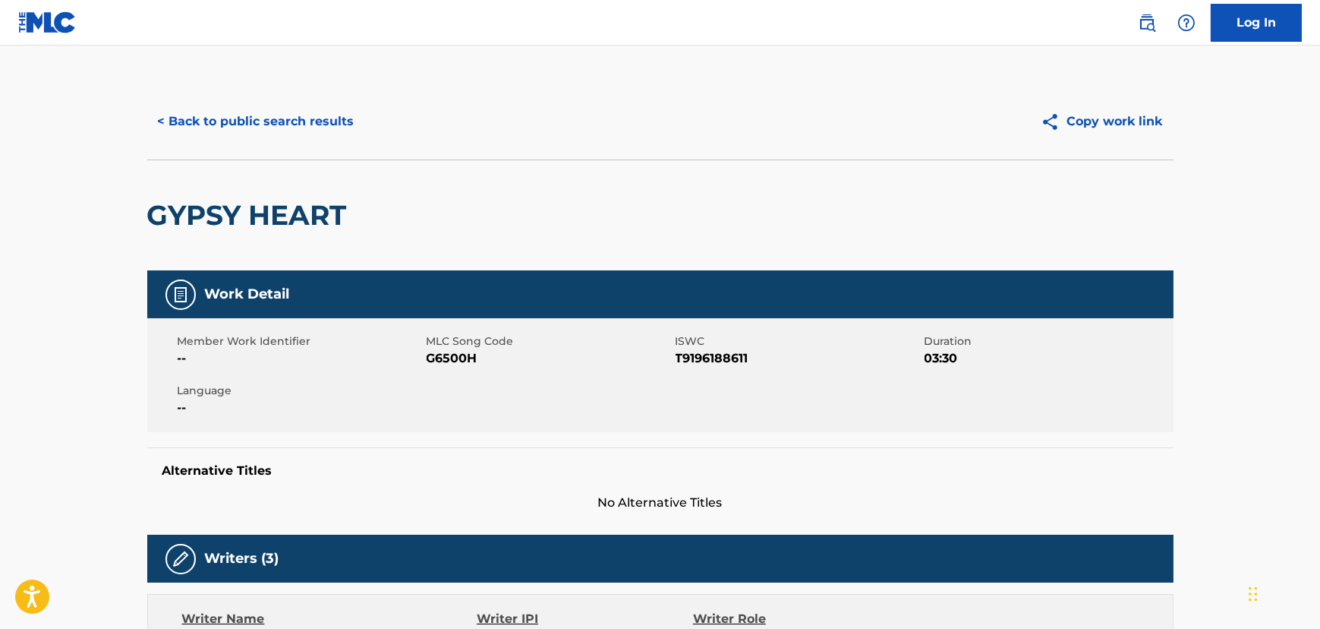
click at [317, 129] on button "< Back to public search results" at bounding box center [256, 121] width 218 height 38
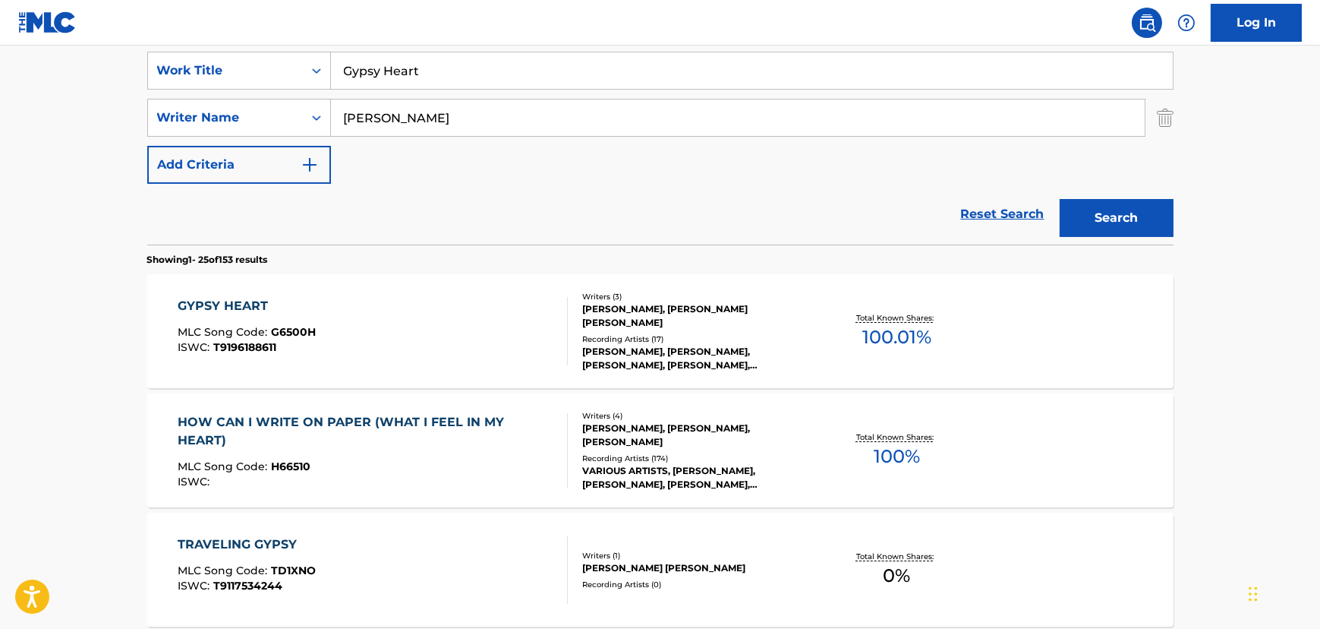
click at [386, 71] on input "Gypsy Heart" at bounding box center [752, 70] width 842 height 36
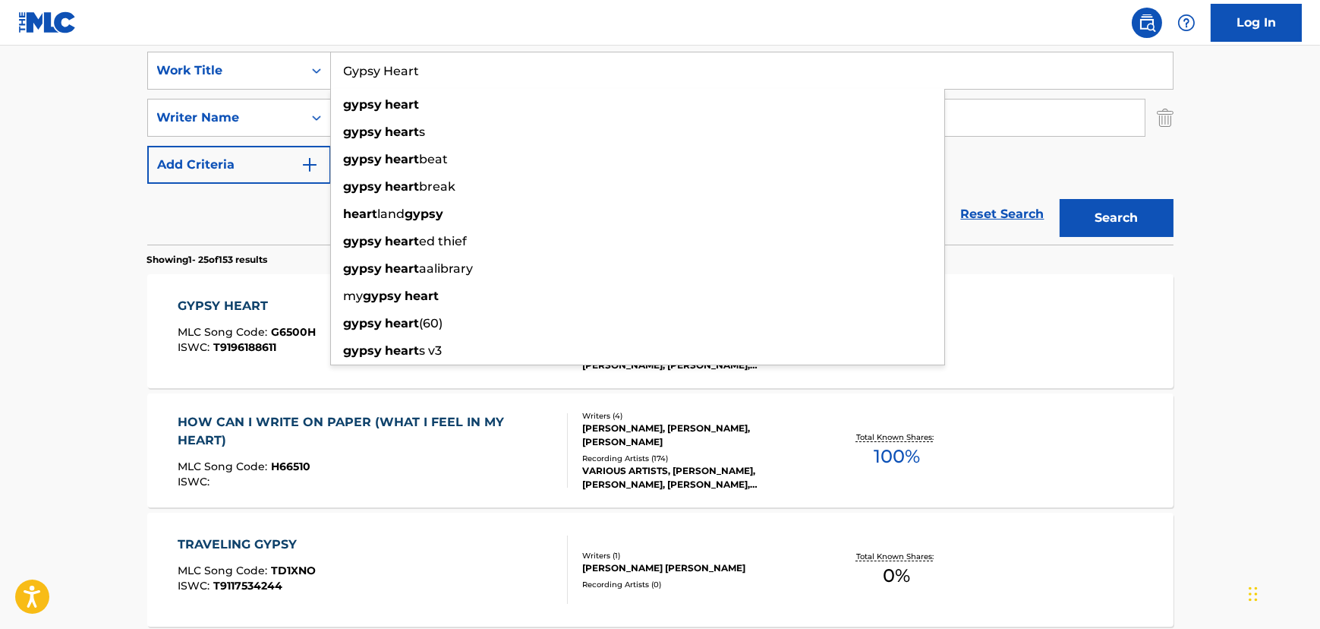
click at [386, 71] on input "Gypsy Heart" at bounding box center [752, 70] width 842 height 36
paste input "[GEOGRAPHIC_DATA]"
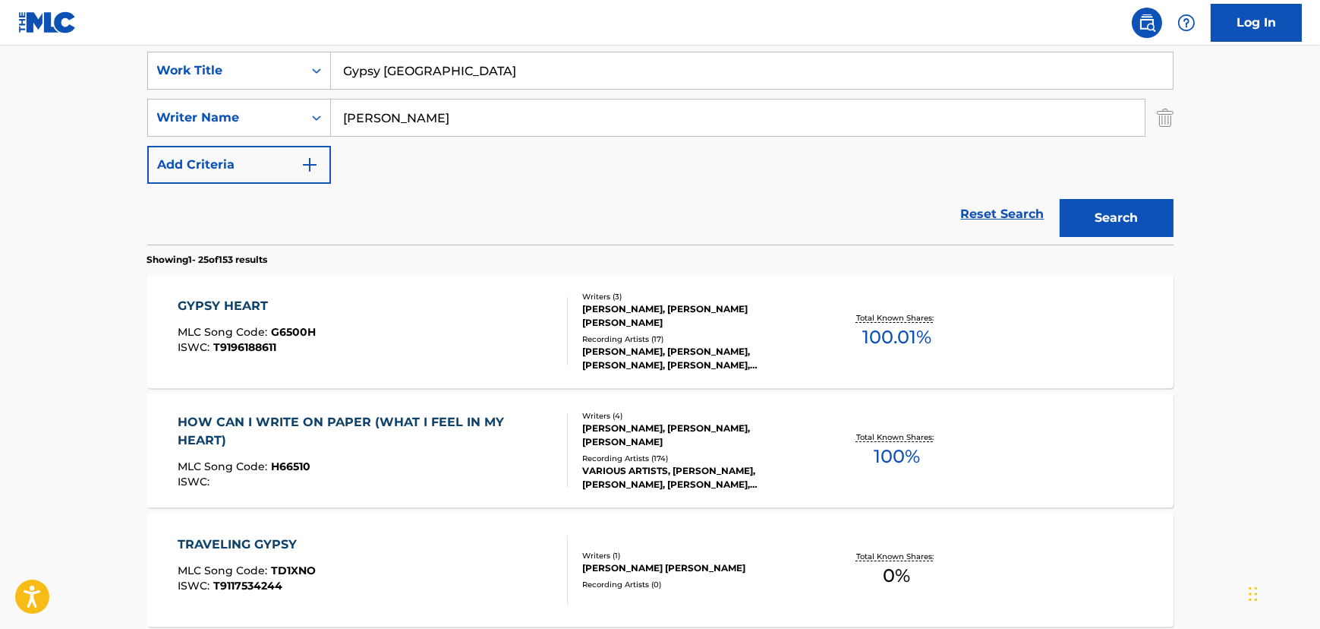
click at [380, 67] on input "Gypsy [GEOGRAPHIC_DATA]" at bounding box center [752, 70] width 842 height 36
paste input "Search Form"
click at [371, 118] on input "[PERSON_NAME]" at bounding box center [738, 117] width 814 height 36
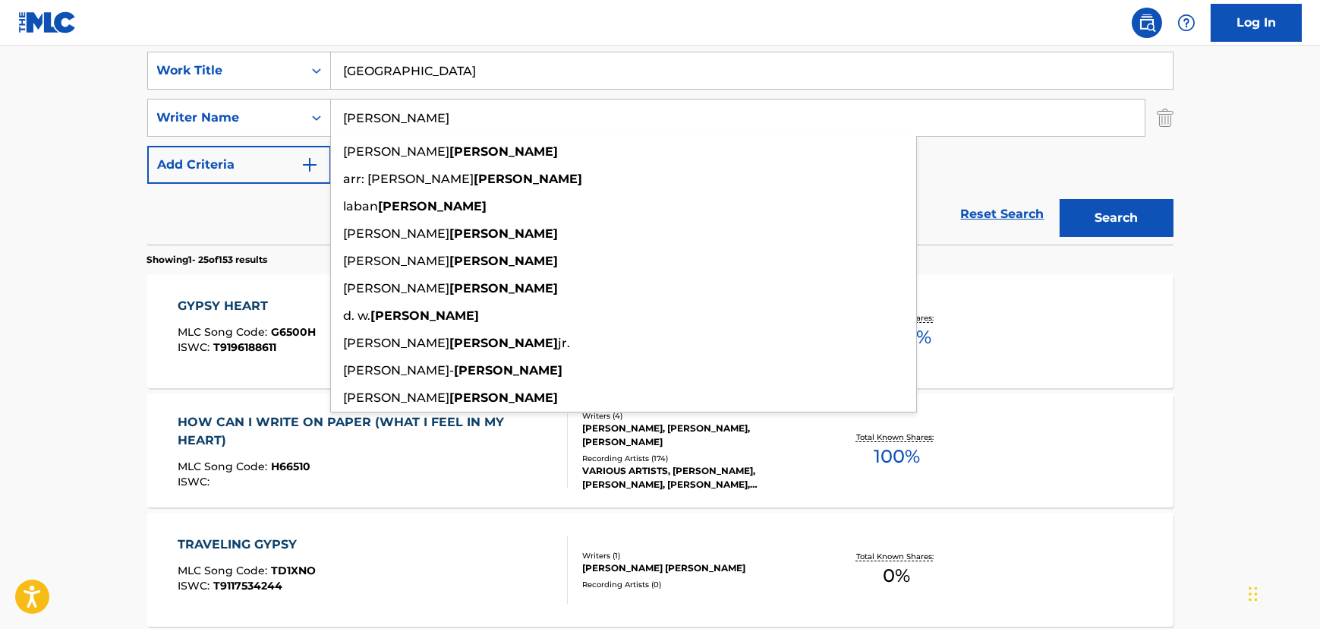
click at [371, 118] on input "[PERSON_NAME]" at bounding box center [738, 117] width 814 height 36
click at [1171, 225] on button "Search" at bounding box center [1117, 218] width 114 height 38
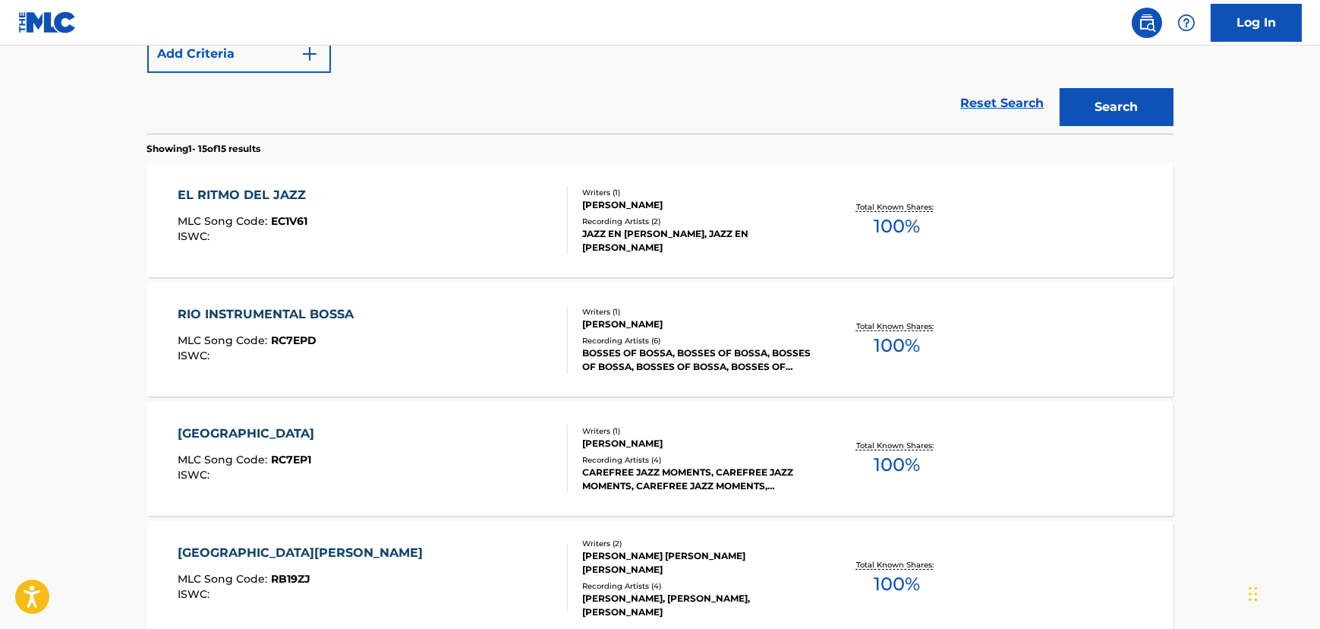
scroll to position [276, 0]
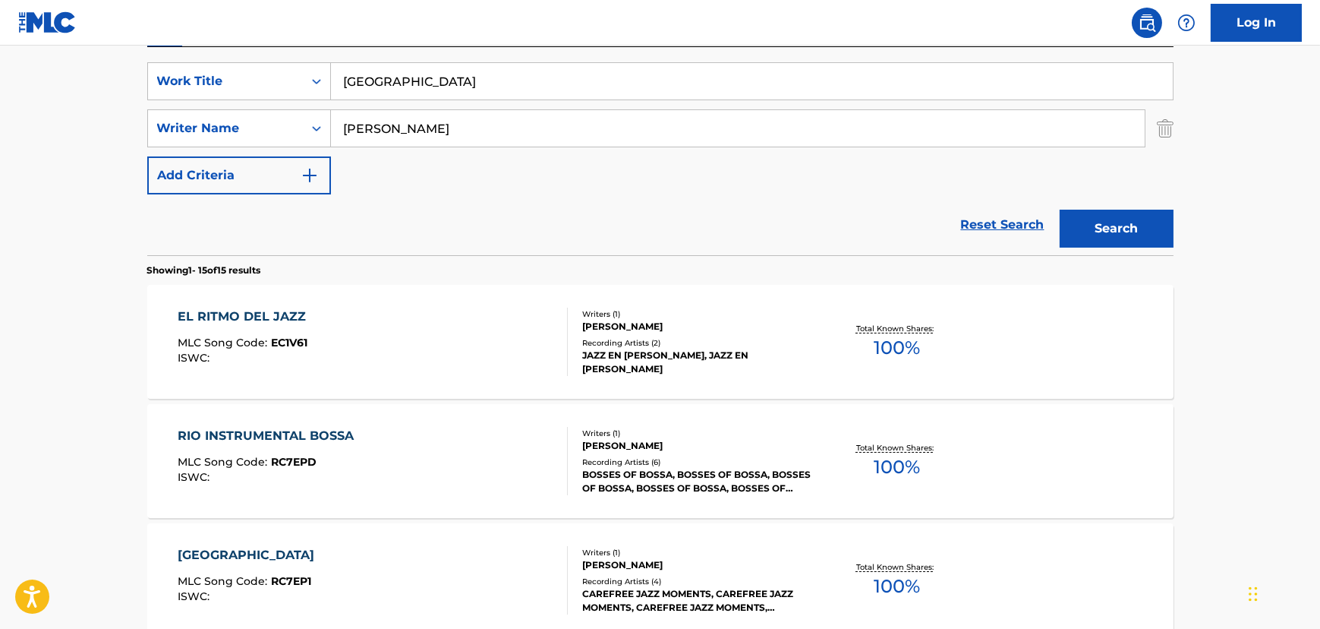
click at [462, 69] on input "[GEOGRAPHIC_DATA]" at bounding box center [752, 81] width 842 height 36
paste input "ach Beat Of My Heart"
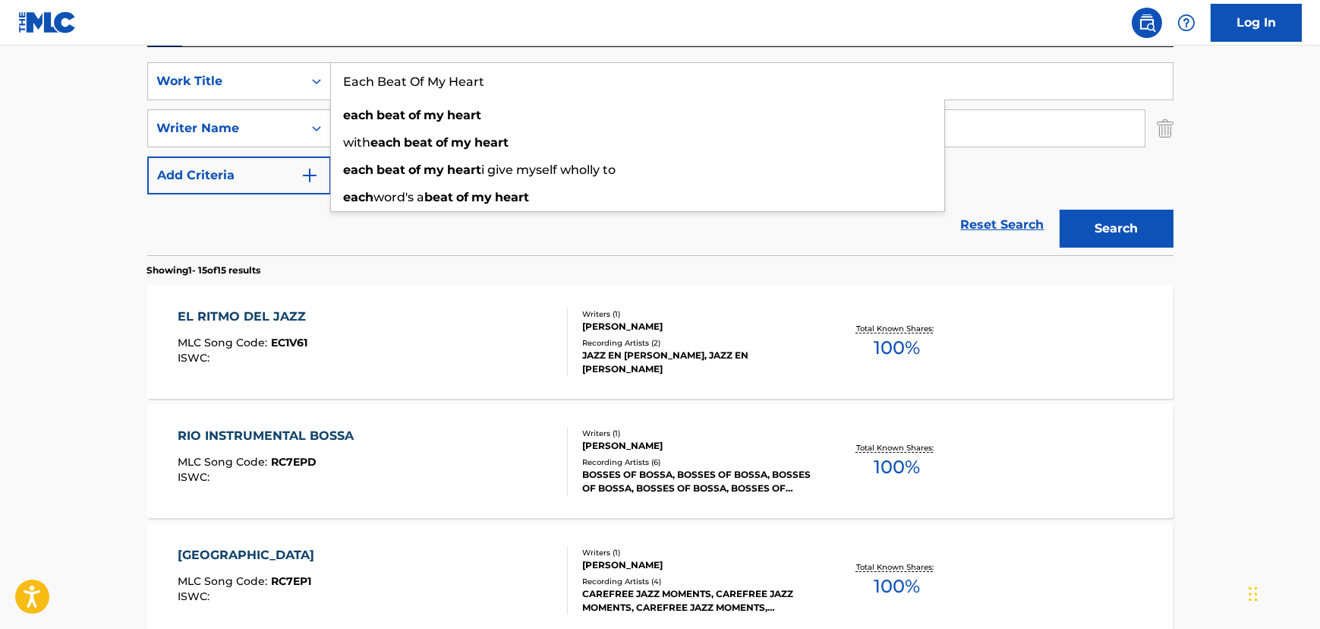
click at [1096, 213] on button "Search" at bounding box center [1117, 229] width 114 height 38
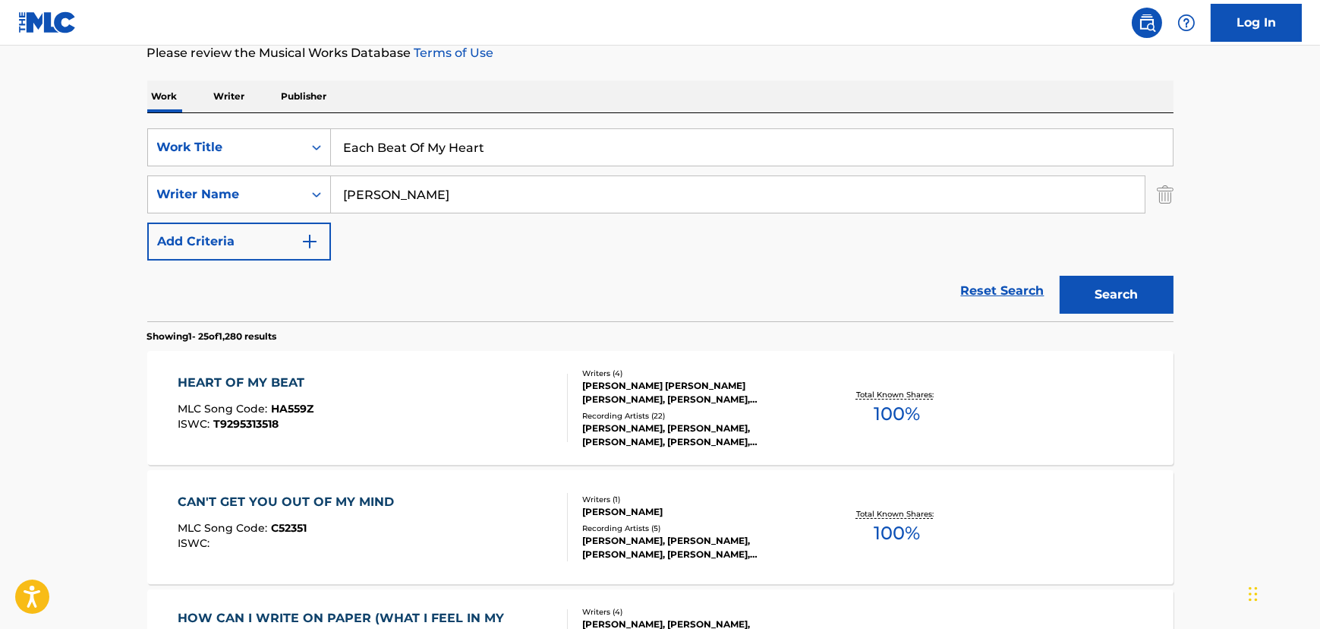
scroll to position [286, 0]
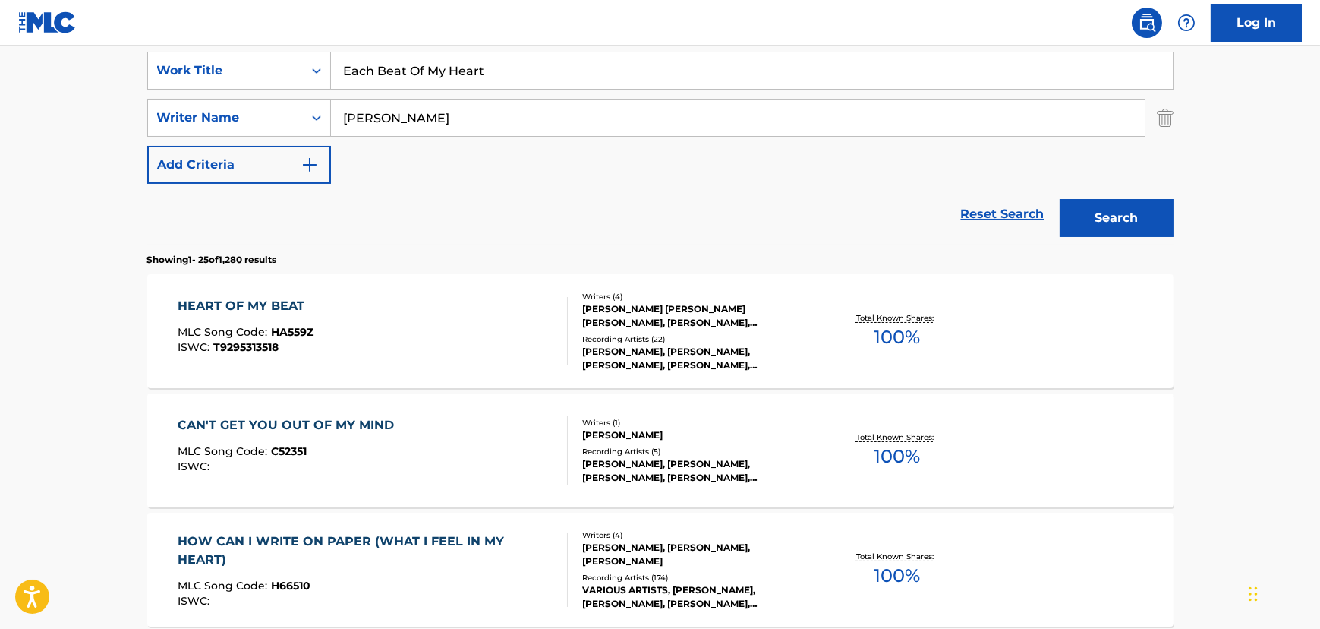
click at [464, 62] on input "Each Beat Of My Heart" at bounding box center [752, 70] width 842 height 36
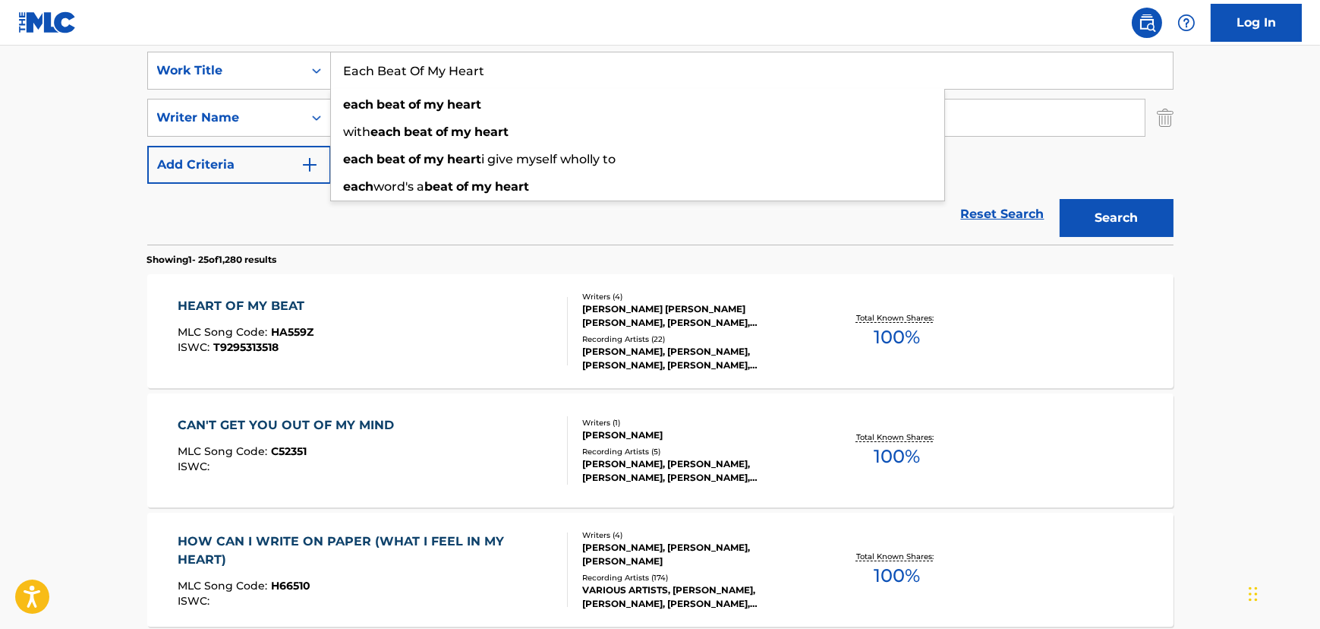
click at [464, 62] on input "Each Beat Of My Heart" at bounding box center [752, 70] width 842 height 36
paste input "It's Hard To Love Just One"
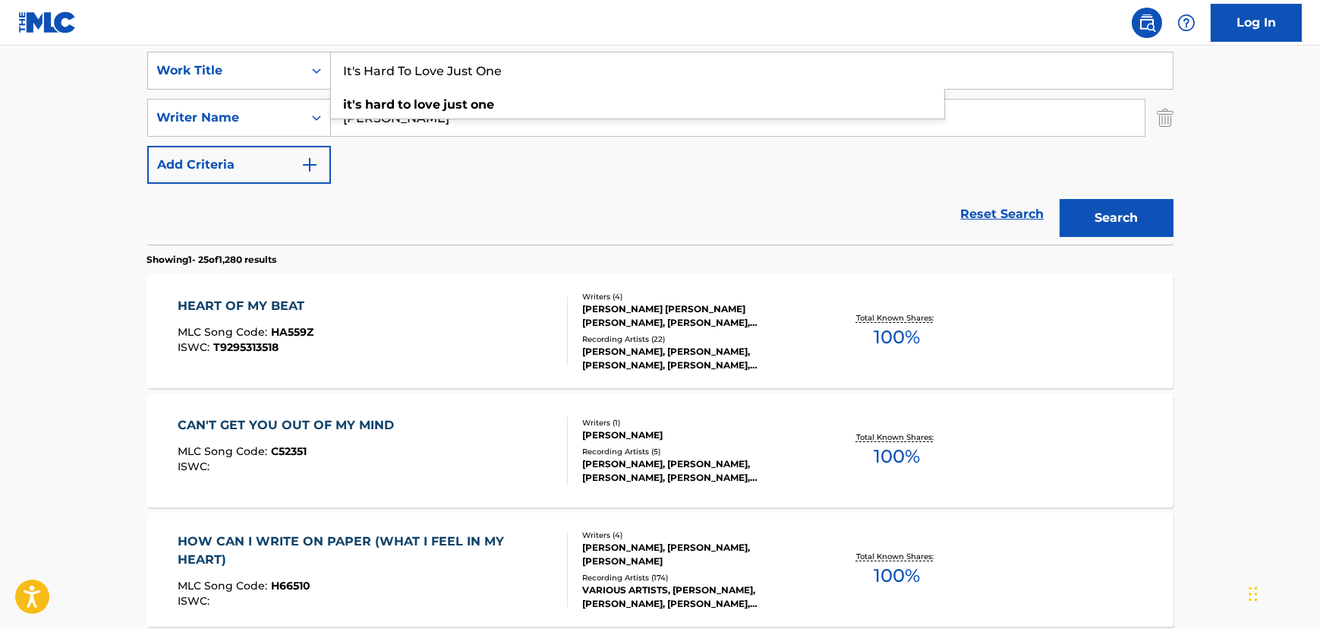
type input "It's Hard To Love Just One"
drag, startPoint x: 364, startPoint y: 218, endPoint x: 827, endPoint y: 229, distance: 463.9
click at [364, 218] on div "Reset Search Search" at bounding box center [660, 214] width 1026 height 61
click at [1101, 204] on button "Search" at bounding box center [1117, 218] width 114 height 38
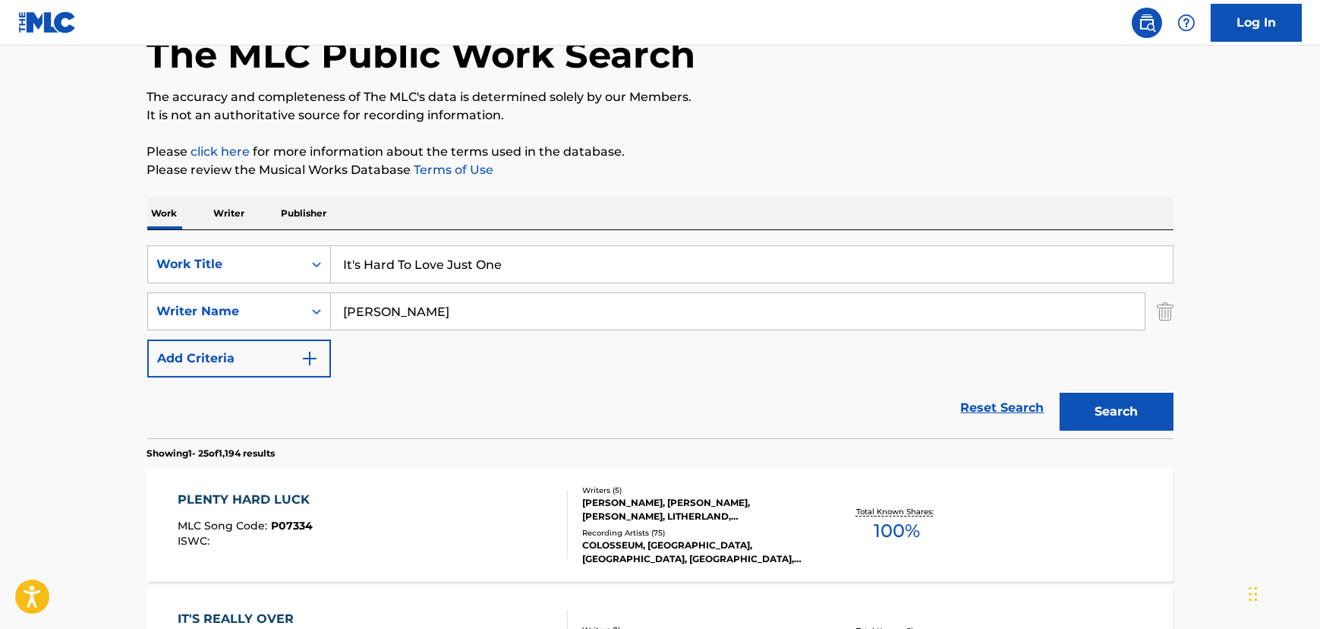
scroll to position [137, 0]
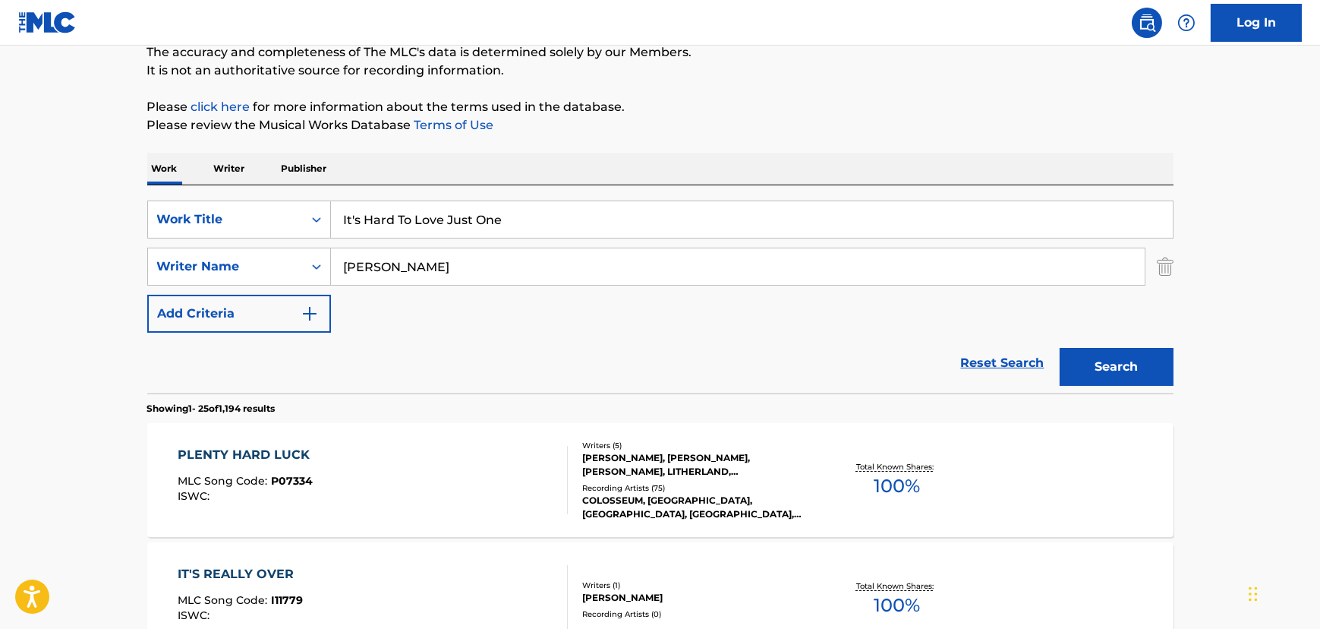
click at [357, 260] on input "[PERSON_NAME]" at bounding box center [738, 266] width 814 height 36
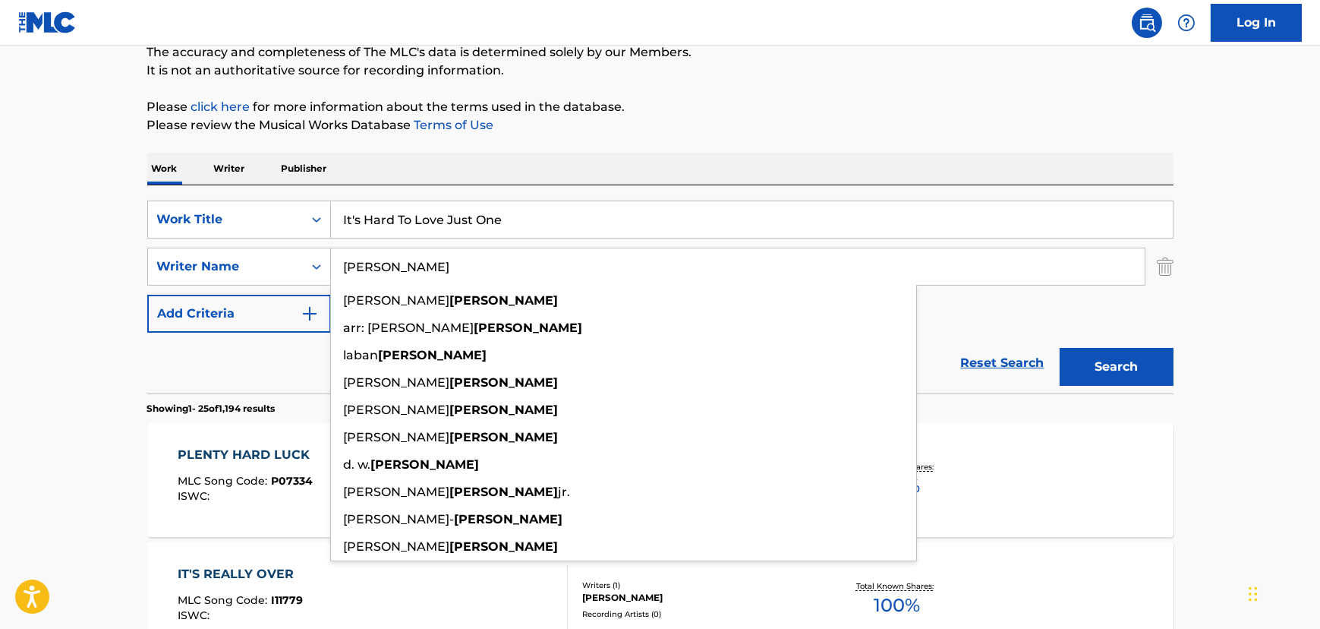
click at [357, 260] on input "[PERSON_NAME]" at bounding box center [738, 266] width 814 height 36
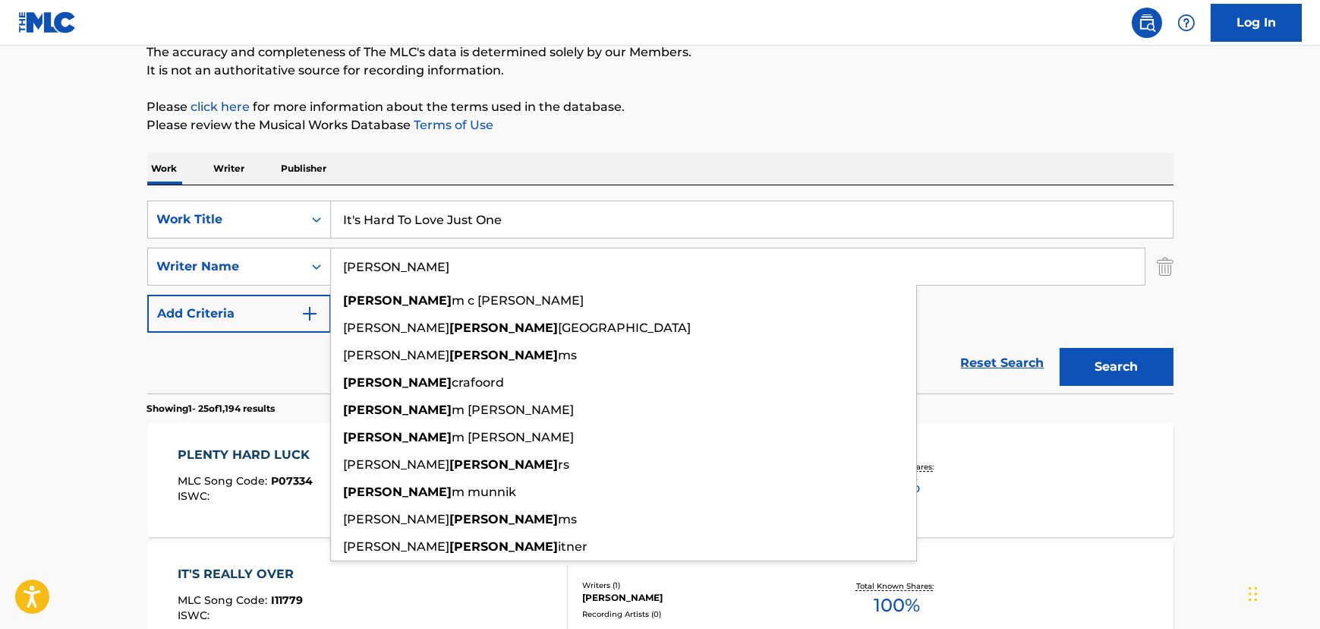
type input "[PERSON_NAME]"
click at [1060, 348] on button "Search" at bounding box center [1117, 367] width 114 height 38
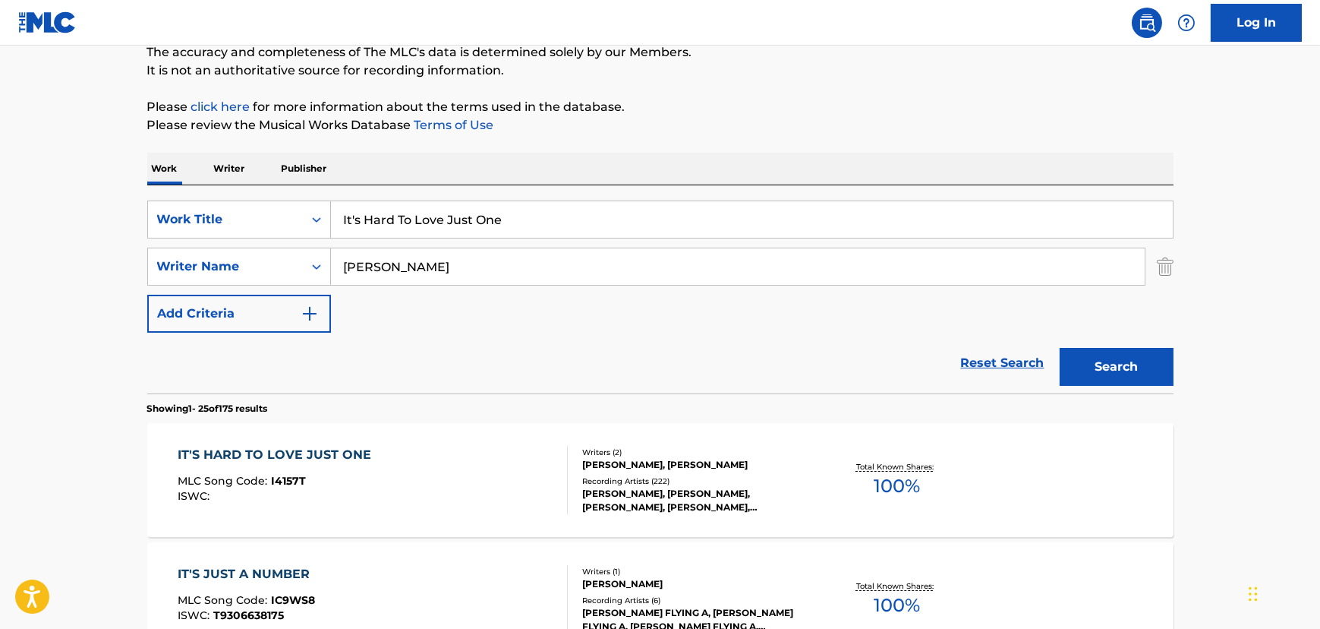
click at [477, 459] on div "IT'S HARD TO LOVE JUST ONE MLC Song Code : I4157T ISWC :" at bounding box center [373, 480] width 390 height 68
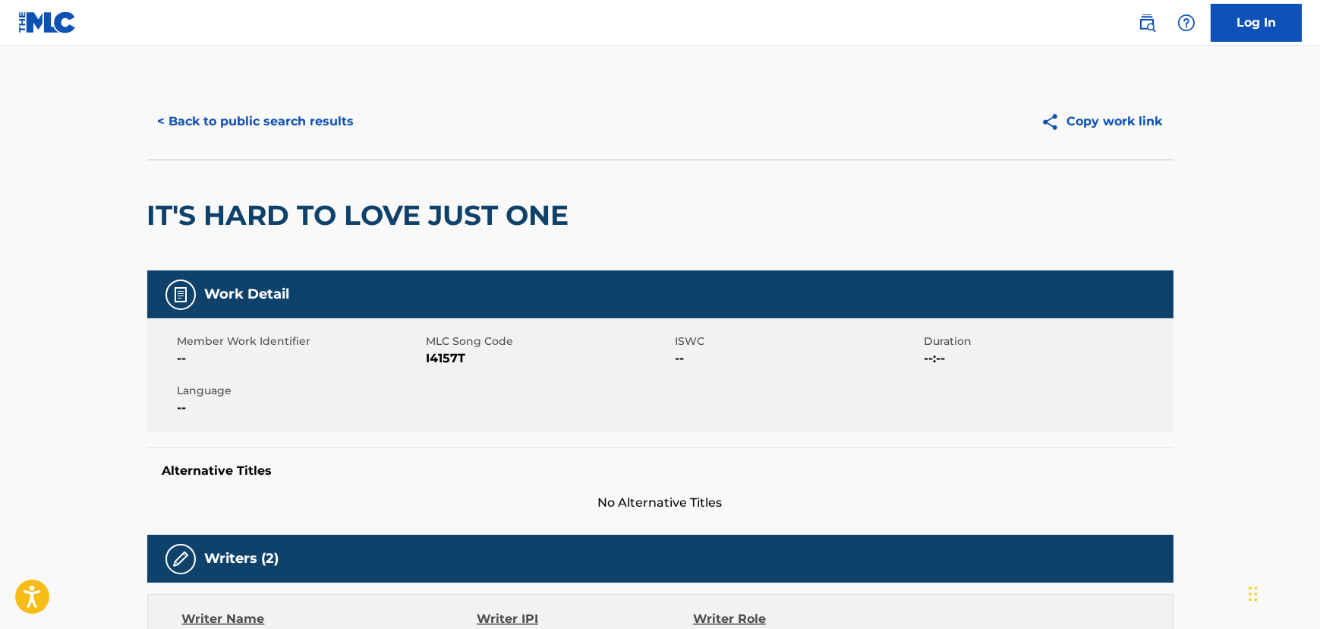
click at [436, 341] on span "MLC Song Code" at bounding box center [549, 341] width 245 height 16
click at [436, 355] on span "I4157T" at bounding box center [549, 358] width 245 height 18
copy span "I4157T"
